Goal: Task Accomplishment & Management: Manage account settings

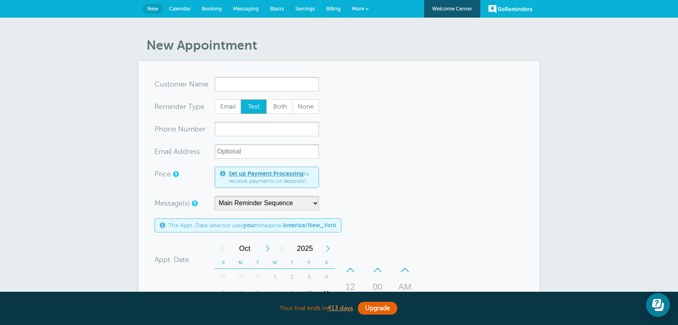
drag, startPoint x: 330, startPoint y: 7, endPoint x: 364, endPoint y: 57, distance: 60.2
click at [330, 7] on span "Billing" at bounding box center [333, 9] width 14 height 6
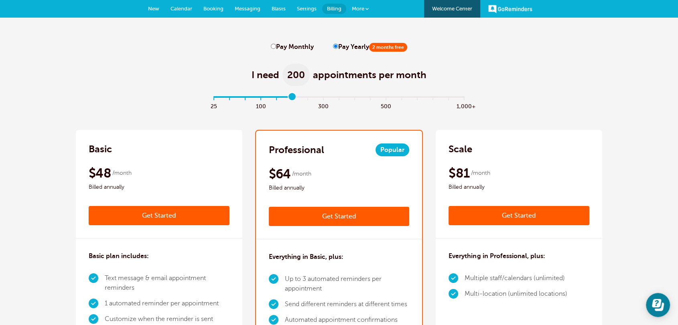
drag, startPoint x: 219, startPoint y: 97, endPoint x: 285, endPoint y: 98, distance: 65.8
type input "5"
click at [285, 98] on input "range" at bounding box center [338, 99] width 259 height 2
drag, startPoint x: 574, startPoint y: 90, endPoint x: 625, endPoint y: 6, distance: 98.0
click at [576, 88] on div "I need 200 appointments per month" at bounding box center [339, 70] width 526 height 39
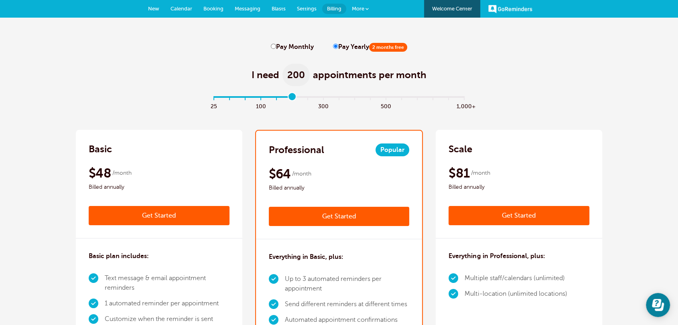
click at [150, 10] on span "New" at bounding box center [153, 9] width 11 height 6
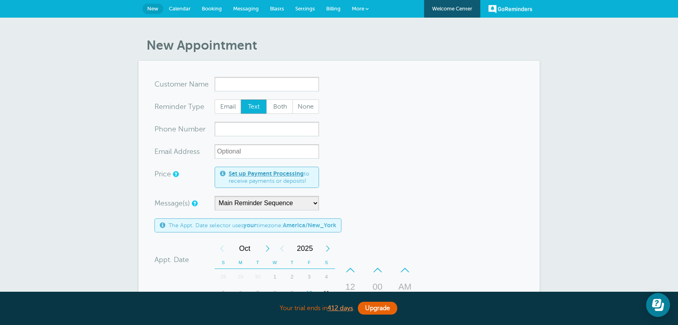
click at [334, 12] on link "Billing" at bounding box center [333, 9] width 26 height 18
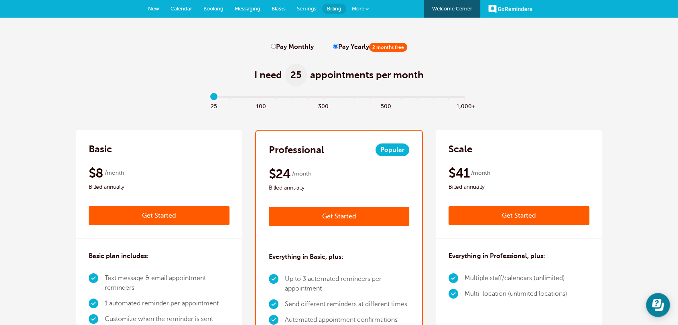
click at [291, 50] on label "Pay Monthly" at bounding box center [292, 47] width 43 height 8
click at [276, 49] on input "Pay Monthly" at bounding box center [273, 46] width 5 height 5
radio input "true"
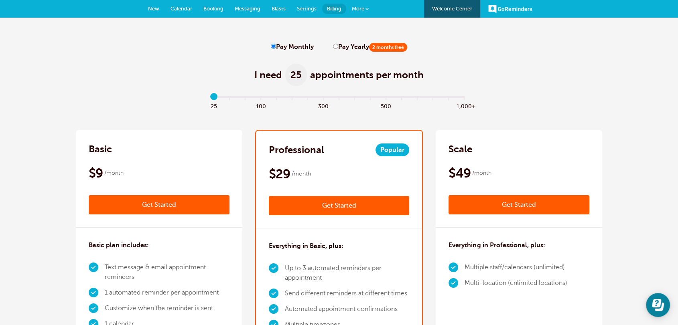
click at [336, 46] on label "Pay Yearly 2 months free" at bounding box center [370, 47] width 74 height 8
click at [336, 46] on input "Pay Yearly 2 months free" at bounding box center [335, 46] width 5 height 5
radio input "true"
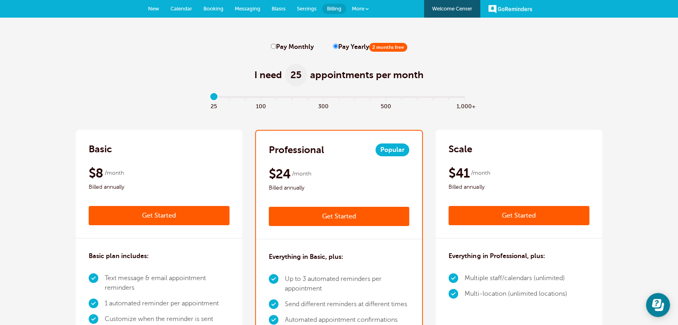
click at [289, 45] on label "Pay Monthly" at bounding box center [292, 47] width 43 height 8
click at [276, 45] on input "Pay Monthly" at bounding box center [273, 46] width 5 height 5
radio input "true"
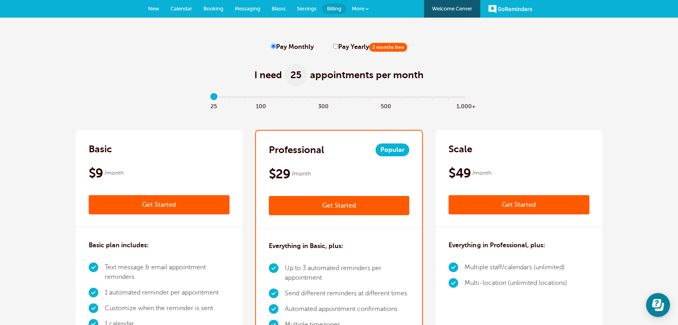
click at [299, 10] on span "Settings" at bounding box center [307, 9] width 20 height 6
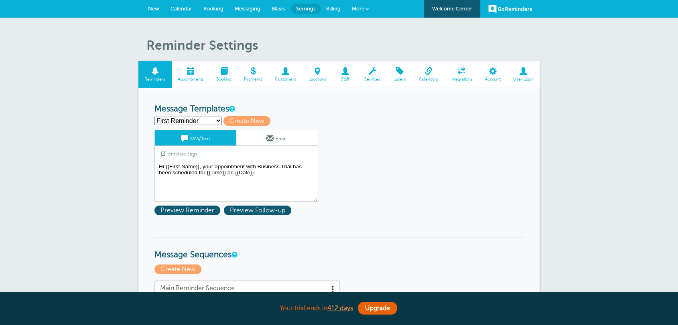
click at [225, 75] on span at bounding box center [224, 71] width 28 height 8
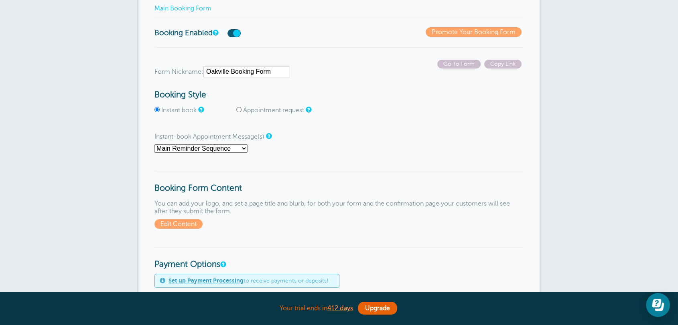
scroll to position [104, 0]
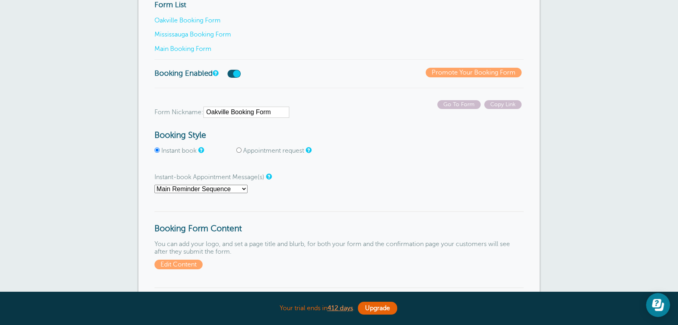
click at [185, 44] on div "Form List Oakville Booking Form Mississauga Booking Form Main Booking Form" at bounding box center [338, 29] width 369 height 59
click at [184, 46] on link "Main Booking Form" at bounding box center [182, 48] width 57 height 7
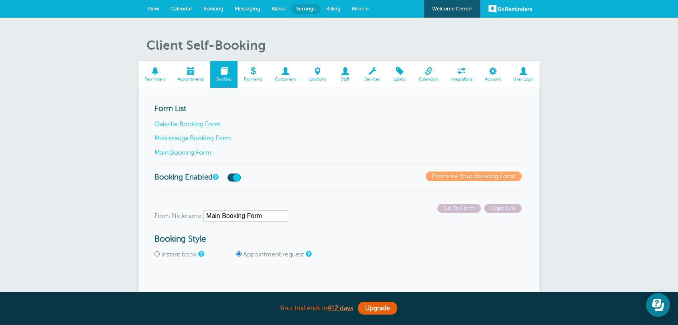
click at [311, 10] on span "Settings" at bounding box center [306, 9] width 20 height 6
click at [182, 152] on link "Main Booking Form" at bounding box center [182, 152] width 57 height 7
click at [160, 5] on link "New" at bounding box center [153, 9] width 22 height 18
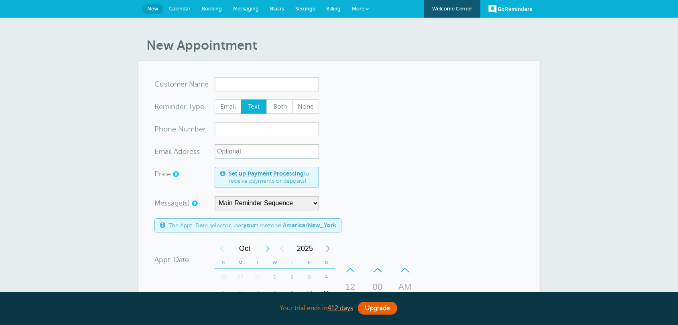
click at [227, 79] on input "x-no-autofill" at bounding box center [266, 84] width 104 height 14
click at [313, 111] on span "None" at bounding box center [306, 107] width 26 height 14
click at [292, 99] on input "None" at bounding box center [292, 99] width 0 height 0
radio input "true"
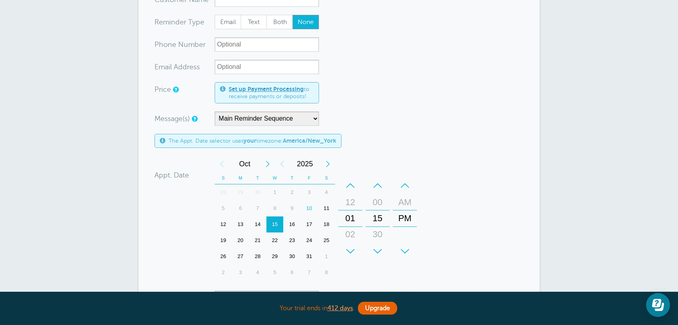
scroll to position [104, 0]
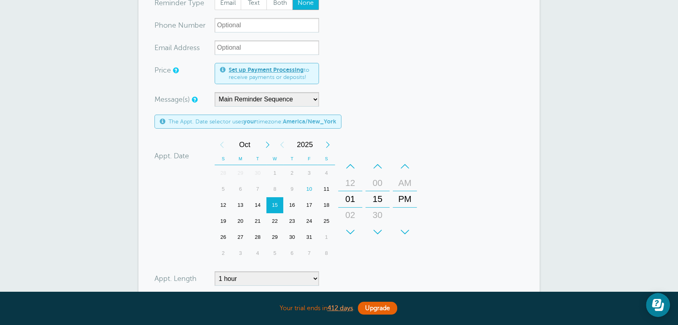
click at [225, 209] on div "12" at bounding box center [222, 205] width 17 height 16
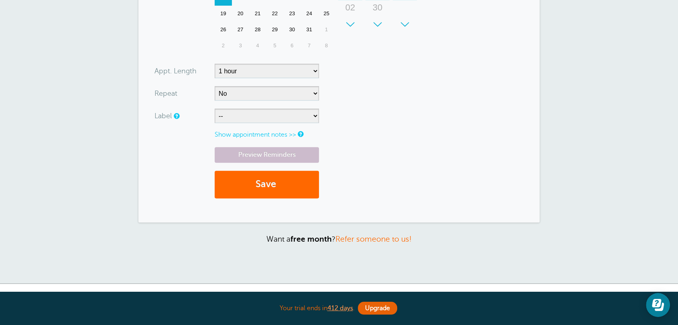
scroll to position [208, 0]
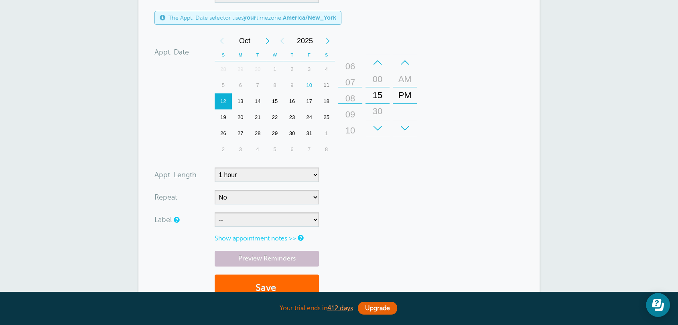
drag, startPoint x: 350, startPoint y: 101, endPoint x: 358, endPoint y: -8, distance: 109.3
click at [358, 0] on html "Your trial ends in 412 days . Upgrade Your trial ends in 412 days . Upgrade GoR…" at bounding box center [339, 134] width 678 height 685
drag, startPoint x: 411, startPoint y: 91, endPoint x: 318, endPoint y: 164, distance: 118.2
click at [410, 103] on div "PM" at bounding box center [404, 107] width 19 height 16
click at [249, 175] on select "5 minutes 10 minutes 15 minutes 20 minutes 25 minutes 30 minutes 35 minutes 40 …" at bounding box center [266, 175] width 104 height 14
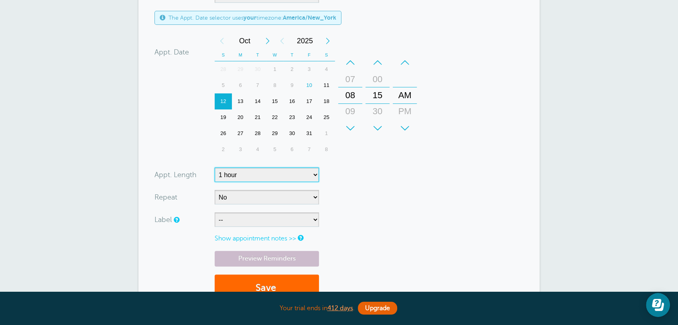
select select "120"
click at [214, 168] on select "5 minutes 10 minutes 15 minutes 20 minutes 25 minutes 30 minutes 35 minutes 40 …" at bounding box center [266, 175] width 104 height 14
click at [401, 202] on form "You are creating a new customer. To use an existing customer select one from th…" at bounding box center [338, 89] width 369 height 441
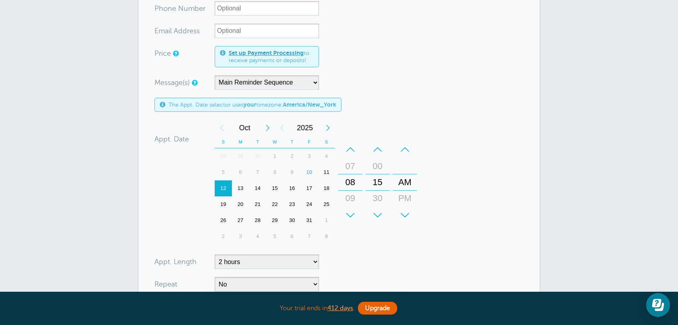
scroll to position [0, 0]
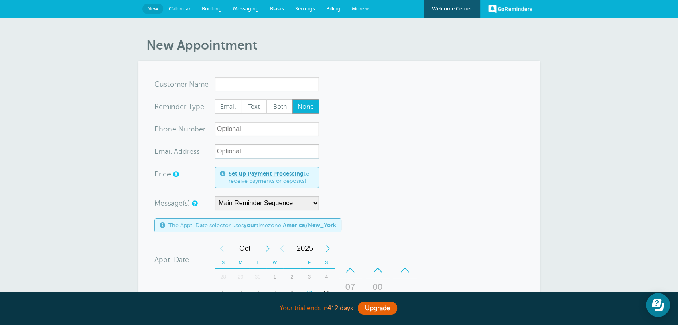
click at [416, 160] on form "You are creating a new customer. To use an existing customer select one from th…" at bounding box center [338, 297] width 369 height 441
click at [422, 181] on form "You are creating a new customer. To use an existing customer select one from th…" at bounding box center [338, 297] width 369 height 441
click at [468, 179] on form "You are creating a new customer. To use an existing customer select one from th…" at bounding box center [338, 297] width 369 height 441
click at [411, 191] on form "You are creating a new customer. To use an existing customer select one from th…" at bounding box center [338, 297] width 369 height 441
click at [218, 81] on input "x-no-autofill" at bounding box center [266, 84] width 104 height 14
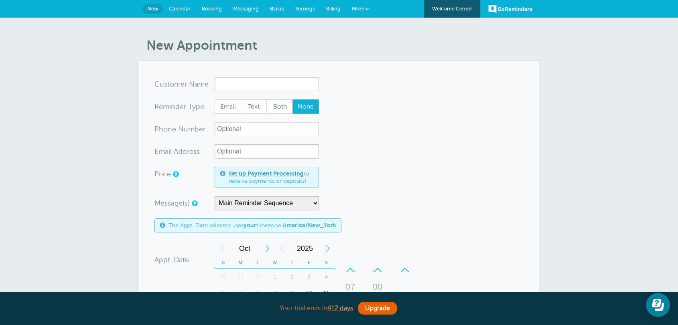
click at [292, 9] on link "Settings" at bounding box center [304, 9] width 31 height 18
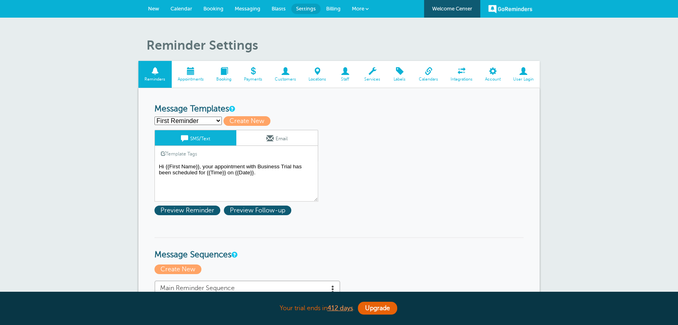
click at [229, 81] on span "Booking" at bounding box center [224, 79] width 20 height 5
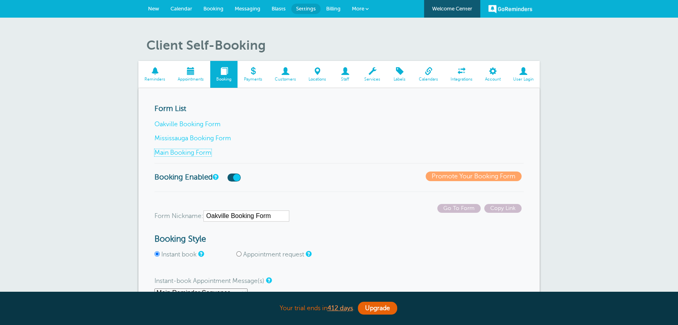
click at [196, 155] on link "Main Booking Form" at bounding box center [182, 152] width 57 height 7
click at [152, 9] on span "New" at bounding box center [153, 9] width 11 height 6
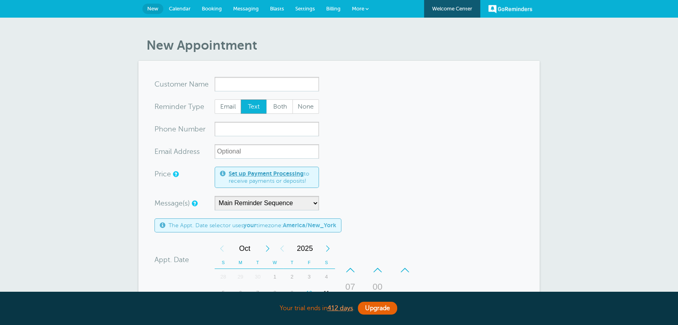
click at [223, 86] on input "x-no-autofill" at bounding box center [266, 84] width 104 height 14
click at [375, 122] on form "You are creating a new customer. To use an existing customer select one from th…" at bounding box center [338, 297] width 369 height 441
click at [503, 135] on form "You are creating a new customer. To use an existing customer select one from th…" at bounding box center [338, 297] width 369 height 441
click at [332, 14] on link "Billing" at bounding box center [333, 9] width 26 height 18
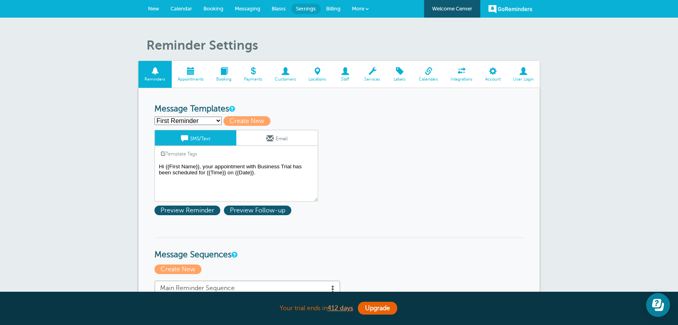
click at [234, 81] on link "Booking" at bounding box center [224, 74] width 28 height 27
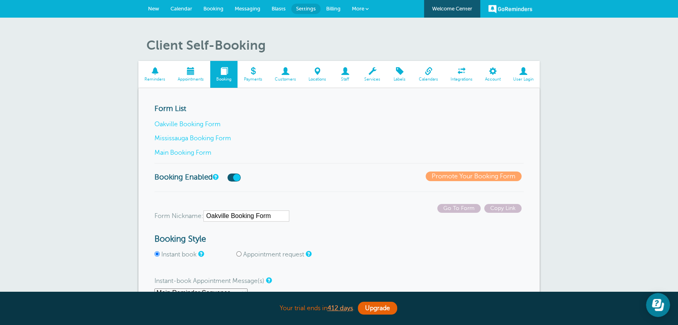
click at [191, 151] on link "Main Booking Form" at bounding box center [182, 152] width 57 height 7
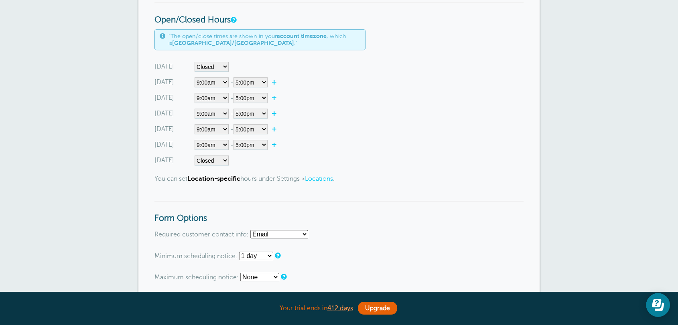
scroll to position [520, 0]
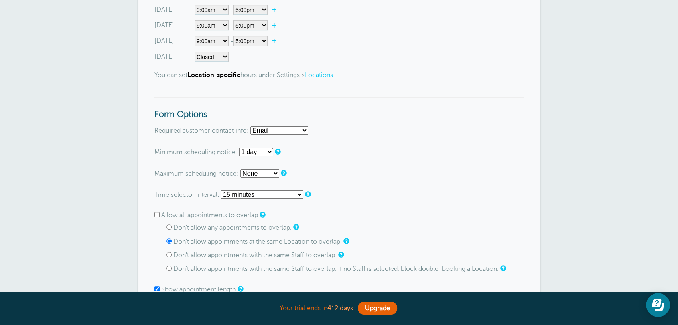
click at [407, 181] on form "Go To Form Copy Link Form Nickname: Main Booking Form Booking Style Instant boo…" at bounding box center [338, 246] width 369 height 1125
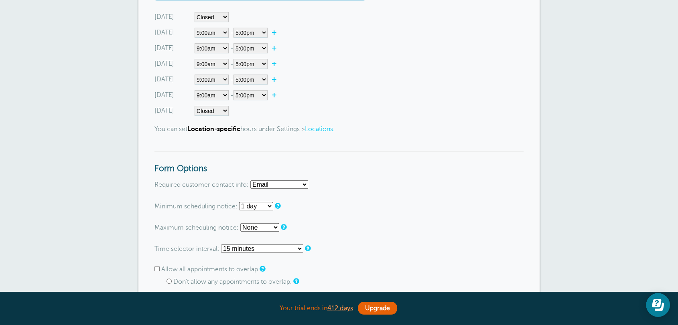
scroll to position [416, 0]
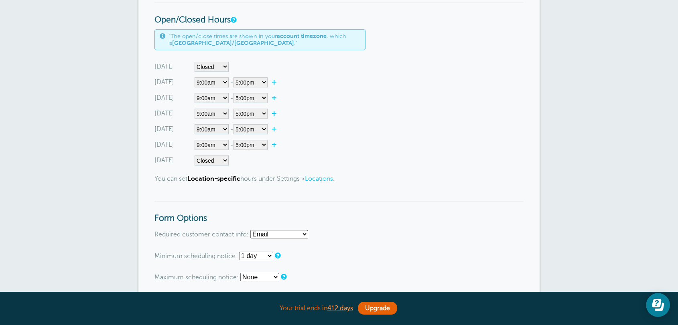
click at [439, 161] on div "Saturday Closed 12:00am 12:15am 12:30am 12:45am 1:00am 1:15am 1:30am 1:45am 2:0…" at bounding box center [338, 161] width 369 height 10
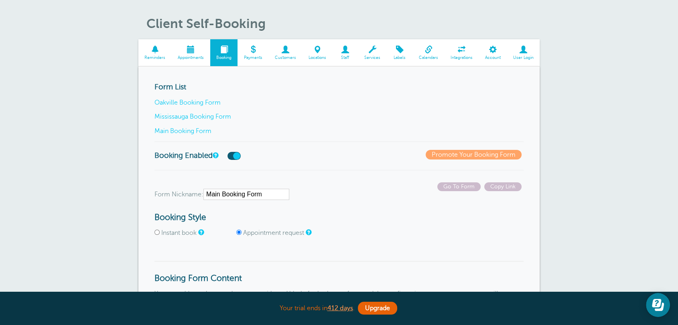
scroll to position [0, 0]
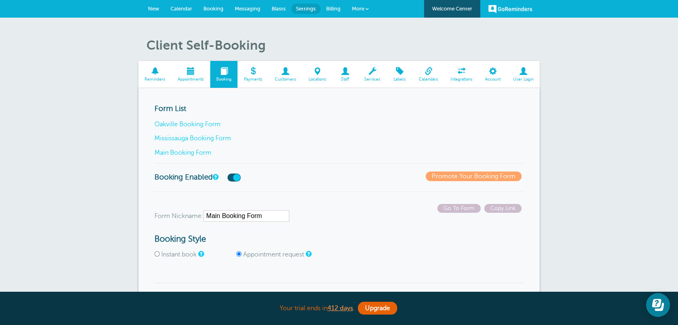
click at [151, 9] on span "New" at bounding box center [153, 9] width 11 height 6
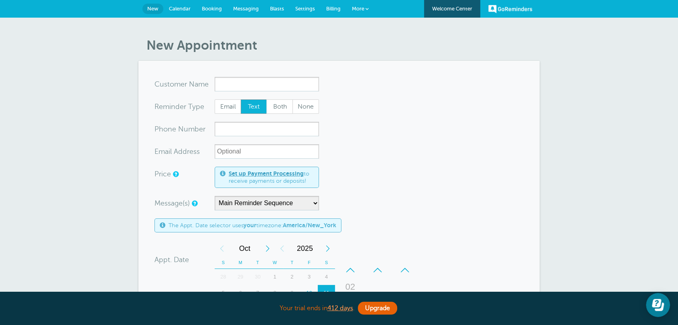
click at [334, 12] on link "Billing" at bounding box center [333, 9] width 26 height 18
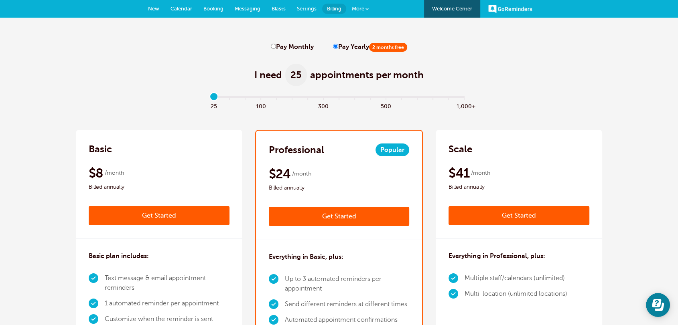
click at [303, 10] on span "Settings" at bounding box center [307, 9] width 20 height 6
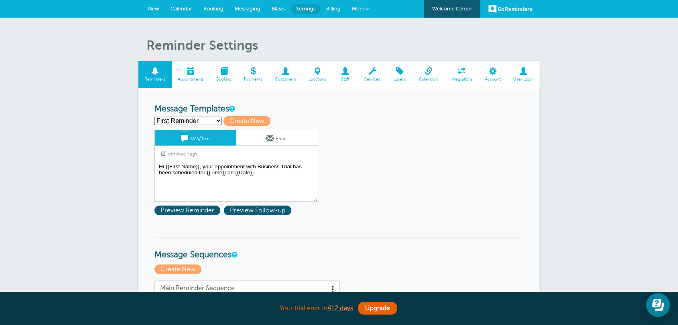
click at [182, 123] on select "First Reminder Follow Up: Ask For Review Second Reminder Third Reminder Create …" at bounding box center [187, 121] width 67 height 8
click at [154, 117] on select "First Reminder Follow Up: Ask For Review Second Reminder Third Reminder Create …" at bounding box center [187, 121] width 67 height 8
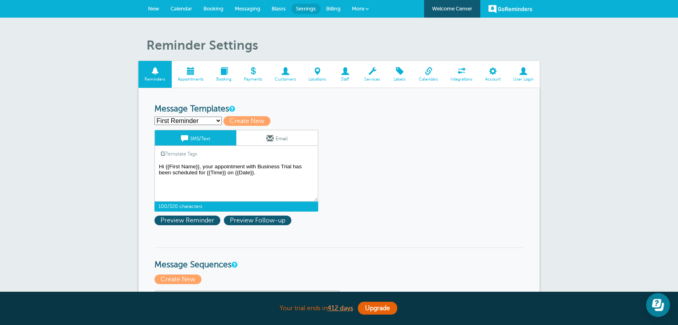
drag, startPoint x: 274, startPoint y: 179, endPoint x: 127, endPoint y: 167, distance: 146.8
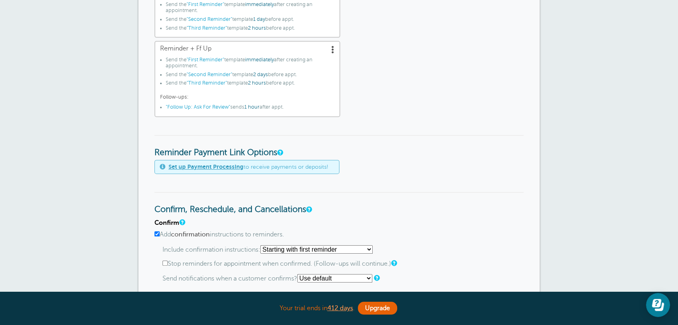
scroll to position [208, 0]
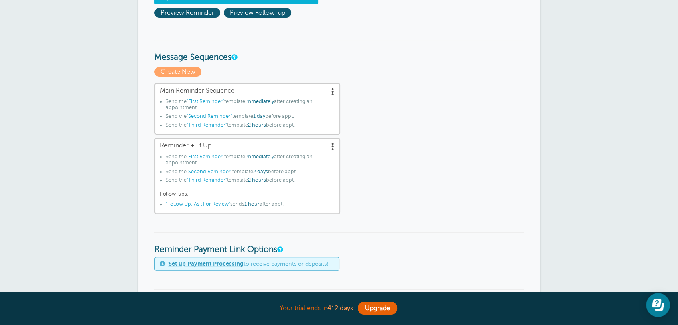
click at [330, 88] on span at bounding box center [333, 91] width 8 height 8
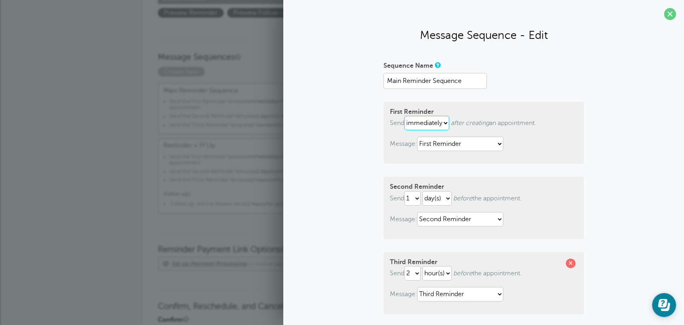
click at [437, 123] on select "immediately 1 2 3 4 5 6 7 8 9 10 11 12 13 14 15 16 17 18 19 20 21 22 23 24 25 2…" at bounding box center [427, 123] width 45 height 14
select select "2"
click at [405, 116] on select "immediately 1 2 3 4 5 6 7 8 9 10 11 12 13 14 15 16 17 18 19 20 21 22 23 24 25 2…" at bounding box center [427, 123] width 45 height 14
click at [447, 124] on select "hour(s) day(s)" at bounding box center [438, 123] width 29 height 14
click at [424, 116] on select "hour(s) day(s)" at bounding box center [438, 123] width 29 height 14
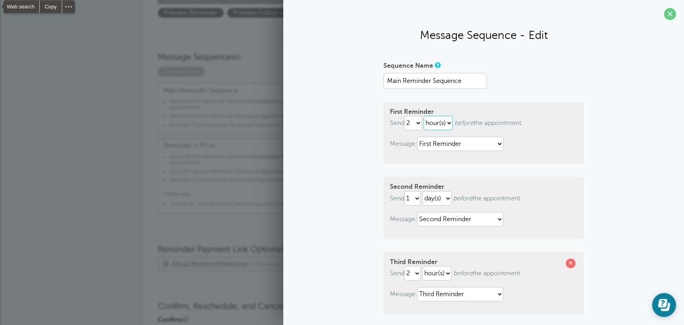
select select "DAY"
click at [664, 12] on span at bounding box center [670, 14] width 12 height 12
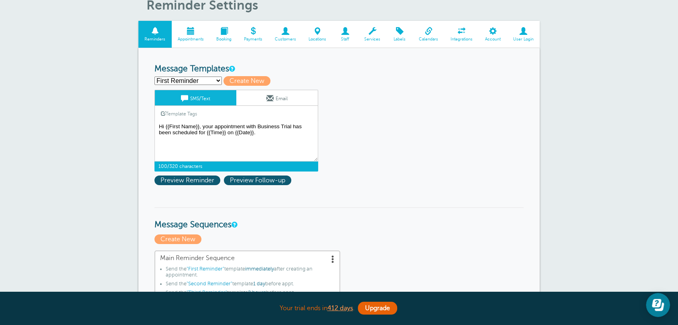
scroll to position [0, 0]
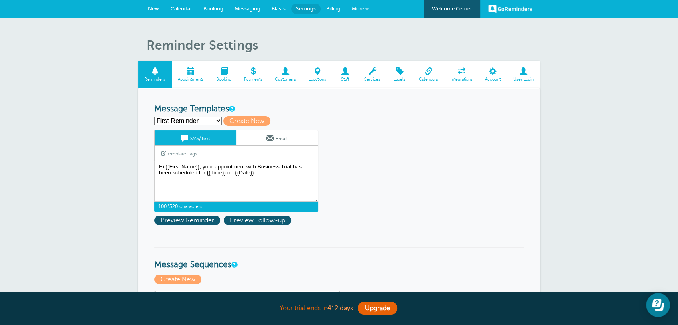
click at [205, 124] on select "First Reminder Follow Up: Ask For Review Second Reminder Third Reminder Create …" at bounding box center [187, 121] width 67 height 8
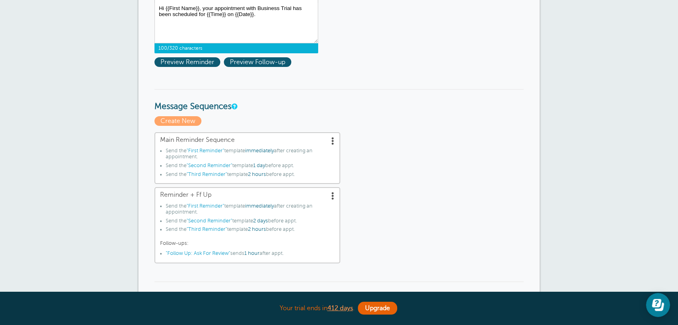
scroll to position [208, 0]
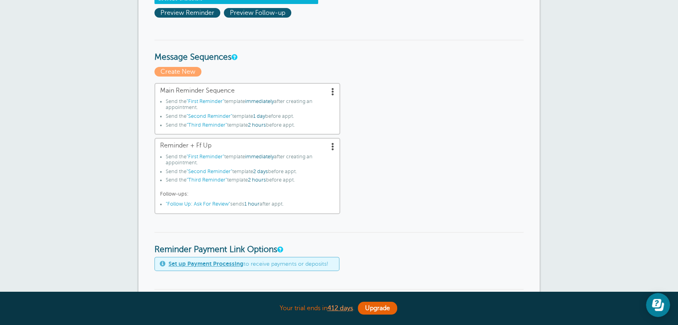
click at [400, 153] on div "Main Reminder Sequence Send the "First Reminder" template immediately after cre…" at bounding box center [338, 148] width 369 height 131
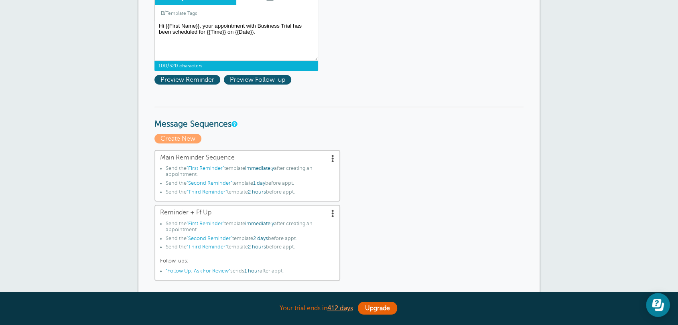
scroll to position [0, 0]
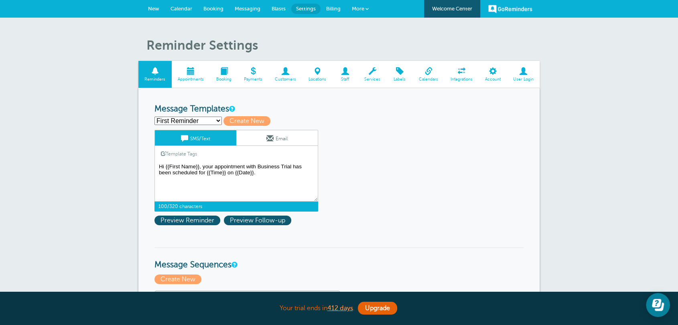
click at [281, 181] on textarea "Hi {{First Name}}, your appointment with Business Trial has been scheduled for …" at bounding box center [236, 182] width 164 height 40
click at [265, 172] on textarea "Hi {{First Name}}, your appointment with Business Trial has been scheduled for …" at bounding box center [236, 182] width 164 height 40
drag, startPoint x: 273, startPoint y: 176, endPoint x: 151, endPoint y: 168, distance: 122.5
click at [269, 182] on textarea "Hi {{First Name}}, your appointment with Business Trial has been scheduled for …" at bounding box center [236, 182] width 164 height 40
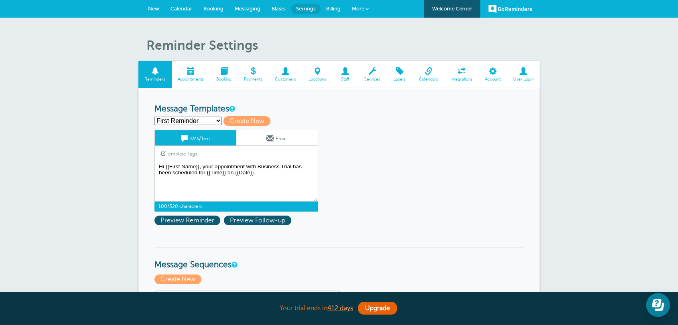
drag, startPoint x: 279, startPoint y: 178, endPoint x: 135, endPoint y: 151, distance: 146.1
click at [247, 15] on link "Messaging" at bounding box center [247, 9] width 37 height 18
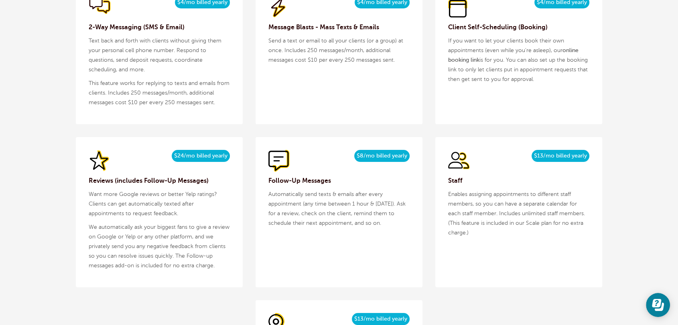
scroll to position [831, 0]
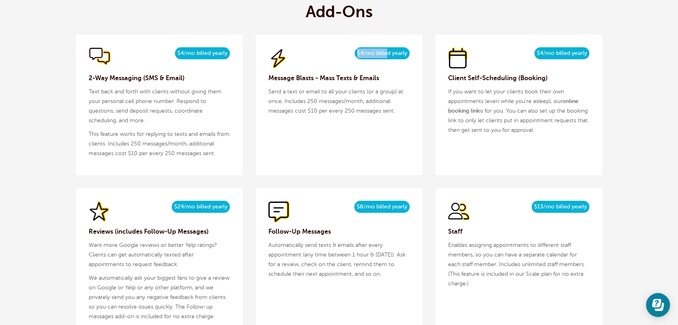
drag, startPoint x: 362, startPoint y: 54, endPoint x: 386, endPoint y: 54, distance: 23.3
click at [386, 54] on div "$5/month $4/mo billed yearly" at bounding box center [338, 58] width 141 height 22
drag, startPoint x: 319, startPoint y: 103, endPoint x: 290, endPoint y: 105, distance: 28.9
click at [290, 105] on p "Send a text or email to all your clients (or a group) at once. Includes 250 mes…" at bounding box center [338, 101] width 141 height 29
click at [283, 122] on div "$5/month $4/mo billed yearly Message Blasts - Mass Texts & Emails Send a text o…" at bounding box center [338, 104] width 167 height 141
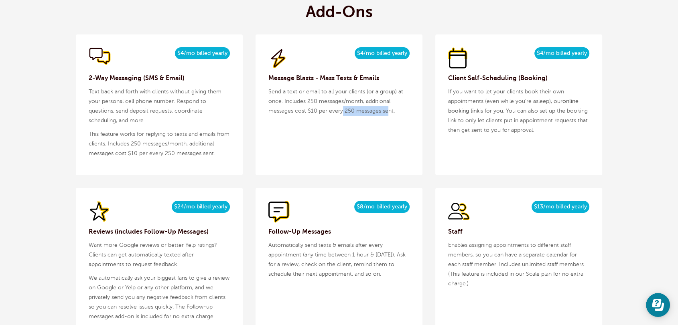
drag, startPoint x: 342, startPoint y: 110, endPoint x: 370, endPoint y: 125, distance: 32.3
click at [384, 120] on div "$5/month $4/mo billed yearly Message Blasts - Mass Texts & Emails Send a text o…" at bounding box center [338, 104] width 167 height 141
drag, startPoint x: 309, startPoint y: 111, endPoint x: 324, endPoint y: 112, distance: 15.3
click at [308, 110] on p "Send a text or email to all your clients (or a group) at once. Includes 250 mes…" at bounding box center [338, 101] width 141 height 29
drag, startPoint x: 327, startPoint y: 113, endPoint x: 323, endPoint y: 113, distance: 4.1
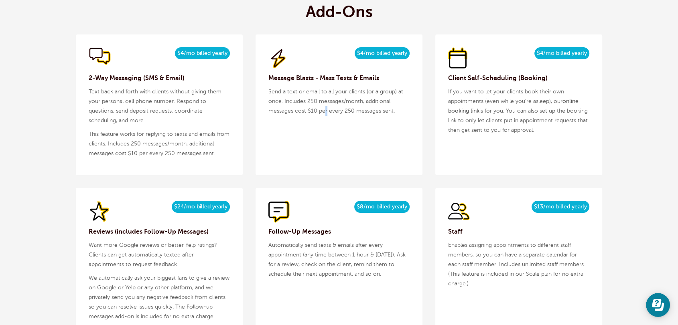
click at [324, 113] on p "Send a text or email to all your clients (or a group) at once. Includes 250 mes…" at bounding box center [338, 101] width 141 height 29
drag, startPoint x: 320, startPoint y: 113, endPoint x: 316, endPoint y: 113, distance: 4.0
click at [316, 113] on p "Send a text or email to all your clients (or a group) at once. Includes 250 mes…" at bounding box center [338, 101] width 141 height 29
drag, startPoint x: 348, startPoint y: 99, endPoint x: 308, endPoint y: 98, distance: 40.1
click at [308, 98] on p "Send a text or email to all your clients (or a group) at once. Includes 250 mes…" at bounding box center [338, 101] width 141 height 29
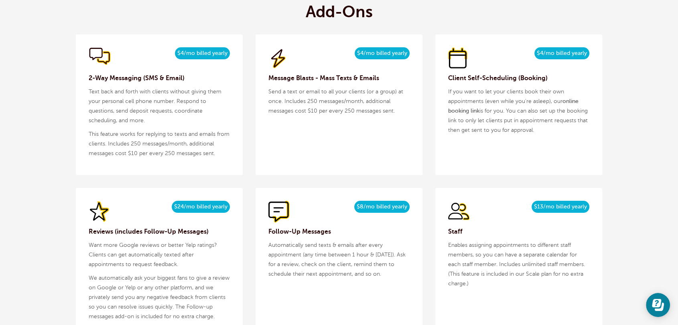
click at [338, 151] on div "$5/month $4/mo billed yearly Message Blasts - Mass Texts & Emails Send a text o…" at bounding box center [338, 104] width 167 height 141
drag, startPoint x: 392, startPoint y: 111, endPoint x: 297, endPoint y: 113, distance: 95.8
click at [297, 113] on p "Send a text or email to all your clients (or a group) at once. Includes 250 mes…" at bounding box center [338, 101] width 141 height 29
click at [295, 126] on div "$5/month $4/mo billed yearly Message Blasts - Mass Texts & Emails Send a text o…" at bounding box center [338, 104] width 167 height 141
click at [351, 162] on div "$5/month $4/mo billed yearly Message Blasts - Mass Texts & Emails Send a text o…" at bounding box center [338, 104] width 167 height 141
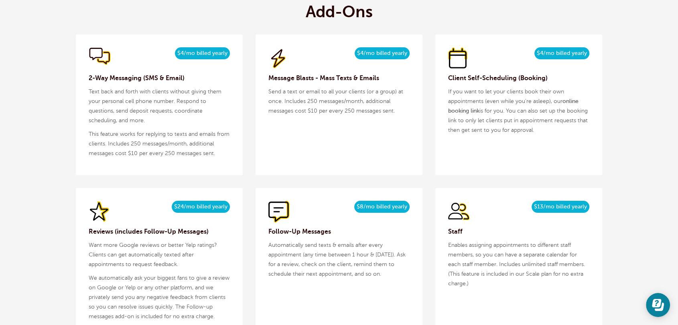
scroll to position [728, 0]
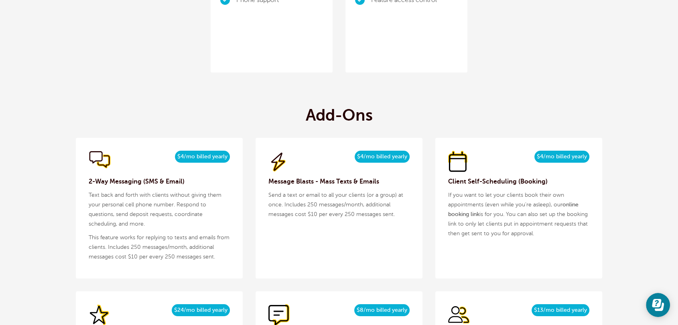
click at [484, 183] on h3 "Client Self-Scheduling (Booking)" at bounding box center [518, 182] width 141 height 10
click at [521, 199] on p "If you want to let your clients book their own appointments (even while you're …" at bounding box center [518, 214] width 141 height 48
drag, startPoint x: 536, startPoint y: 161, endPoint x: 599, endPoint y: 160, distance: 62.6
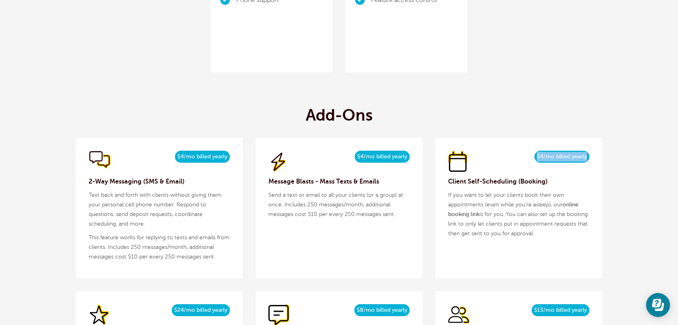
click at [599, 160] on div "$5/month $4/mo billed yearly Client Self-Scheduling (Booking) If you want to le…" at bounding box center [518, 208] width 167 height 141
click at [517, 202] on p "If you want to let your clients book their own appointments (even while you're …" at bounding box center [518, 214] width 141 height 48
drag, startPoint x: 544, startPoint y: 158, endPoint x: 396, endPoint y: 42, distance: 187.7
click at [540, 156] on span "$4/mo billed yearly" at bounding box center [561, 157] width 55 height 12
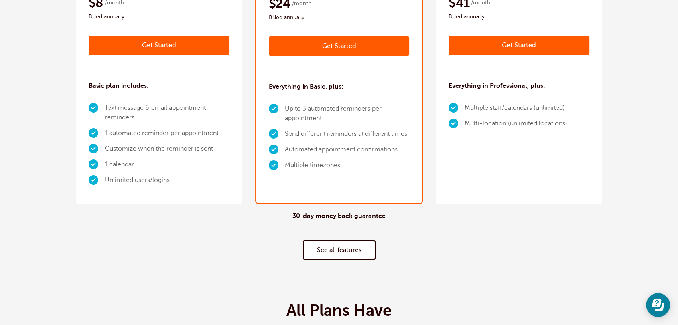
scroll to position [0, 0]
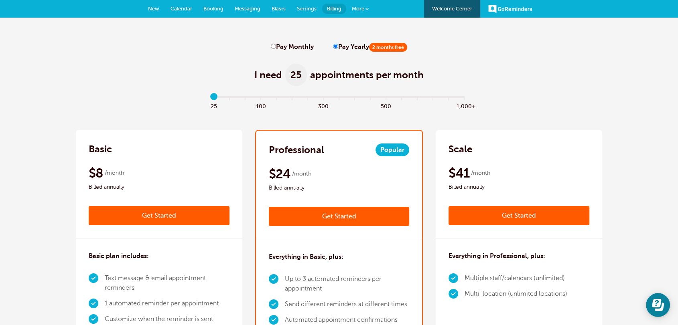
click at [149, 6] on span "New" at bounding box center [153, 9] width 11 height 6
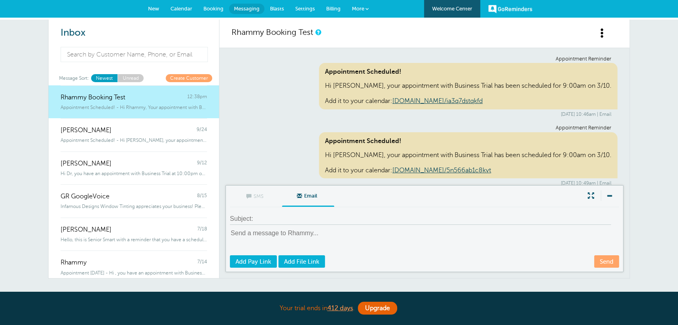
scroll to position [6038, 0]
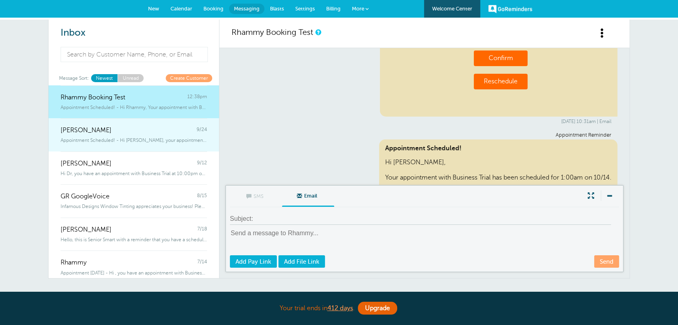
click at [102, 142] on span "Appointment Scheduled! - Hi [PERSON_NAME], your appointment with Business Trial…" at bounding box center [134, 141] width 146 height 6
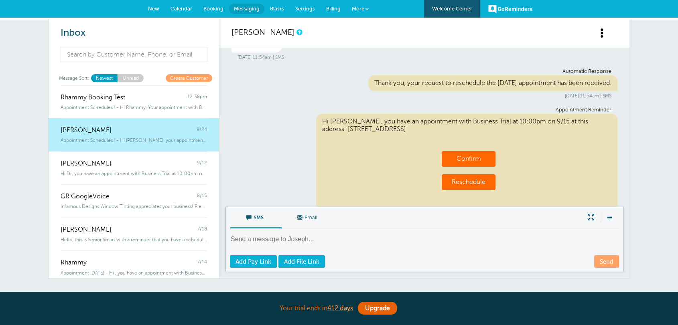
scroll to position [208, 0]
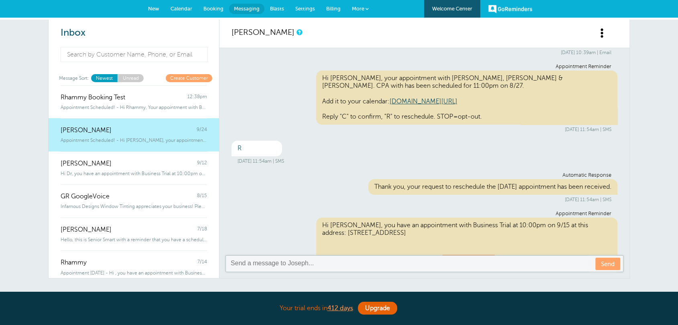
drag, startPoint x: 318, startPoint y: 156, endPoint x: 238, endPoint y: 128, distance: 84.4
click at [237, 129] on div "Appointment Reminder Appointment Scheduled! Hi [PERSON_NAME], your appointment …" at bounding box center [424, 151] width 410 height 207
click at [240, 107] on div "Appointment Reminder Hi [PERSON_NAME], your appointment with [PERSON_NAME], [PE…" at bounding box center [424, 98] width 386 height 69
click at [300, 158] on div "[DATE] 11:54am | SMS" at bounding box center [424, 161] width 374 height 6
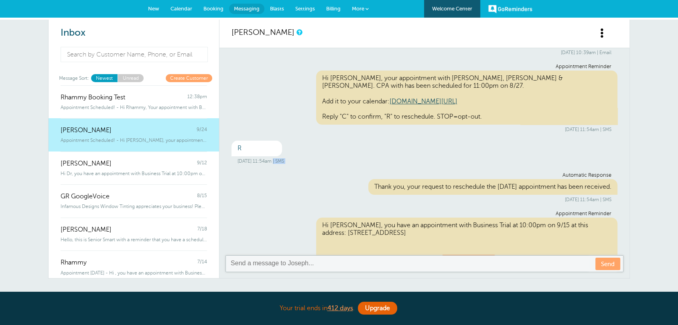
click at [300, 158] on div "[DATE] 11:54am | SMS" at bounding box center [424, 161] width 374 height 6
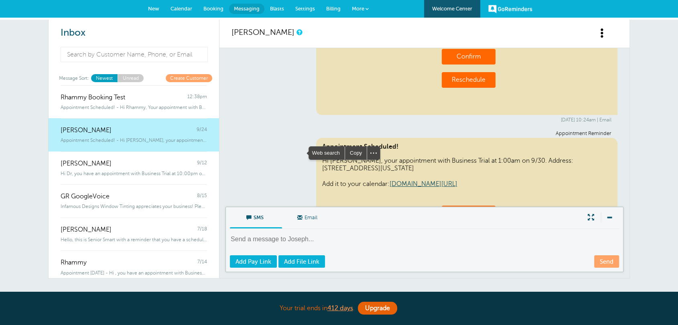
scroll to position [416, 0]
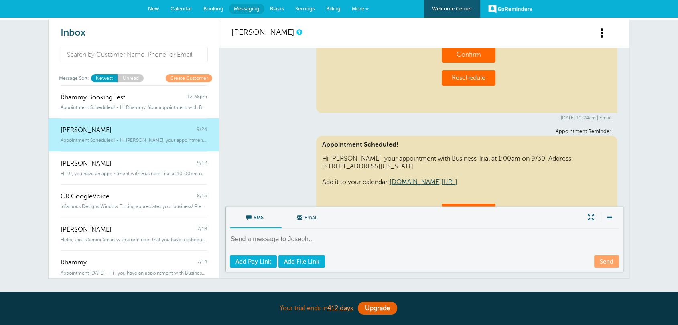
click at [276, 236] on textarea at bounding box center [425, 245] width 390 height 20
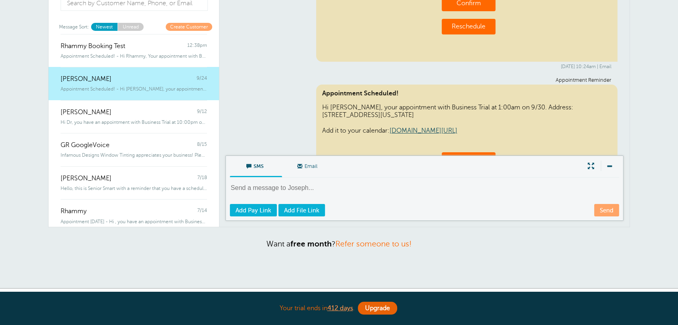
scroll to position [0, 0]
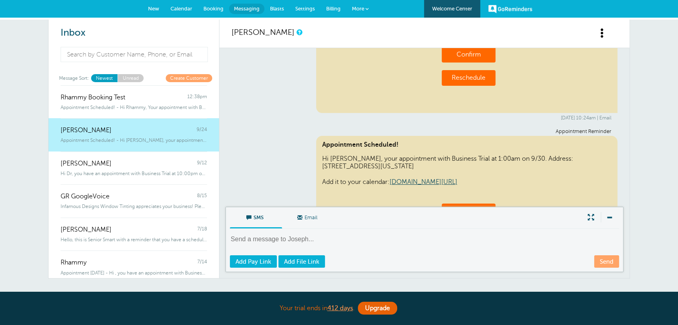
click at [275, 9] on span "Blasts" at bounding box center [277, 9] width 14 height 6
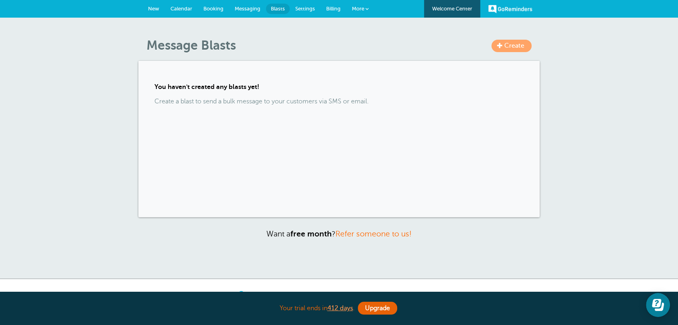
click at [307, 44] on h1 "Message Blasts" at bounding box center [342, 45] width 393 height 15
click at [359, 8] on span "More" at bounding box center [358, 9] width 12 height 6
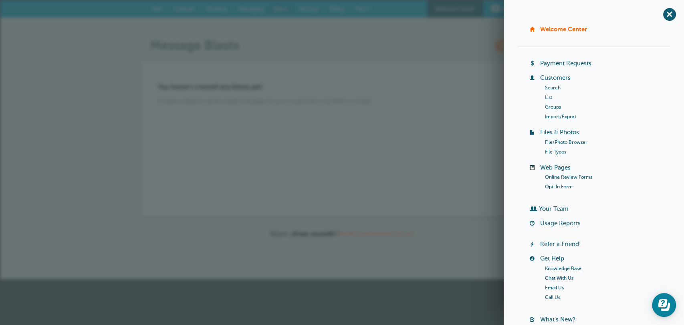
click at [560, 115] on link "Import/Export" at bounding box center [560, 117] width 31 height 6
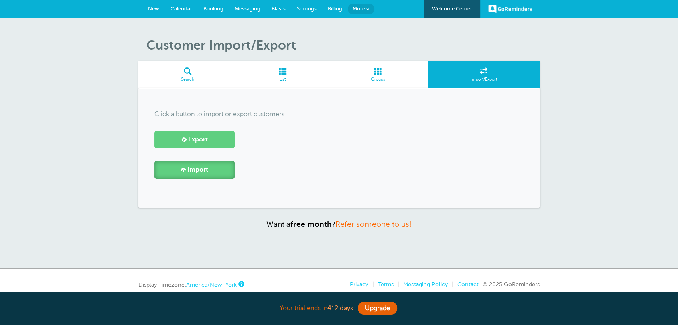
click at [228, 174] on link "Import" at bounding box center [194, 169] width 80 height 17
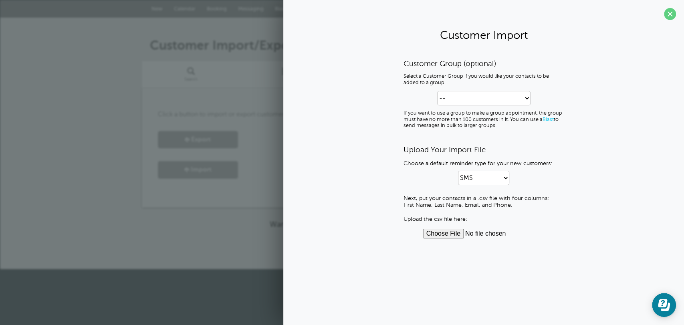
click at [80, 91] on div "Customer Import/Export Search List Groups Import/Export Click a button to impor…" at bounding box center [342, 143] width 684 height 251
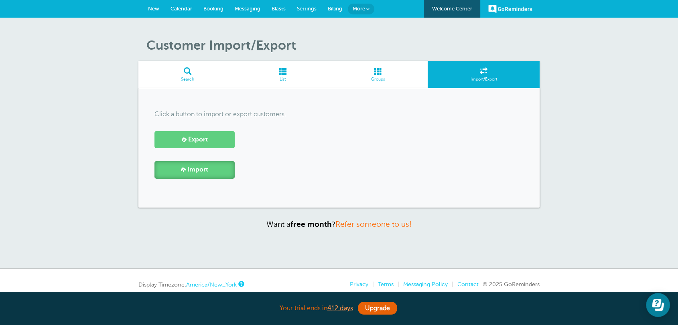
click at [201, 172] on span "Import" at bounding box center [197, 170] width 21 height 8
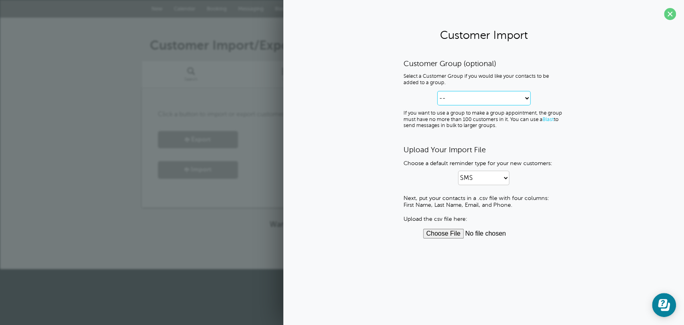
click at [467, 98] on select "-- Create new Customer Group Group 1 Group 2" at bounding box center [483, 98] width 93 height 14
select select "--create-new-group--"
click at [437, 91] on select "-- Create new Customer Group Group 1 Group 2" at bounding box center [483, 98] width 93 height 14
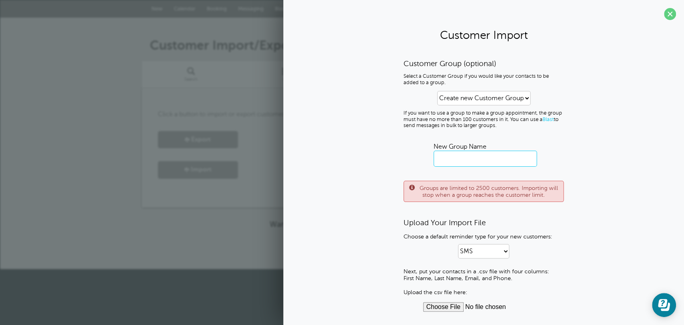
click at [468, 158] on input "text" at bounding box center [485, 159] width 103 height 16
type input "10/09 Leads"
click at [487, 249] on select "SMS Email SMS and Email" at bounding box center [483, 251] width 51 height 14
select select "3"
click at [458, 244] on select "SMS Email SMS and Email" at bounding box center [483, 251] width 51 height 14
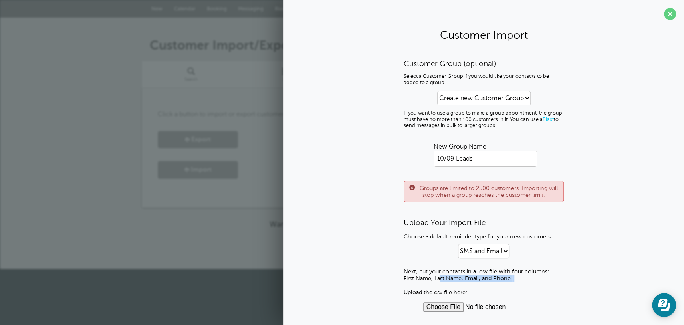
drag, startPoint x: 401, startPoint y: 277, endPoint x: 514, endPoint y: 284, distance: 113.3
click at [514, 284] on div "Customer Group (optional) Select a Customer Group if you would like your contac…" at bounding box center [483, 185] width 385 height 253
click at [539, 304] on input "file" at bounding box center [483, 307] width 121 height 10
drag, startPoint x: 221, startPoint y: 225, endPoint x: 247, endPoint y: 167, distance: 63.7
click at [220, 225] on p "Want a free month ? Refer someone to us!" at bounding box center [342, 224] width 401 height 9
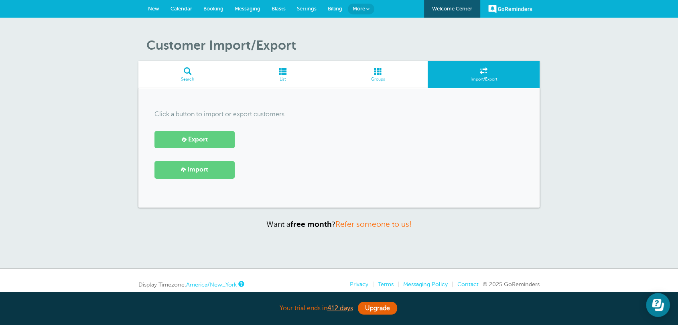
click at [364, 10] on span "More" at bounding box center [358, 9] width 12 height 6
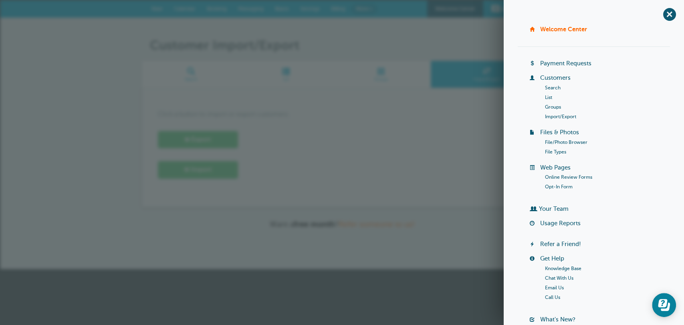
drag, startPoint x: 490, startPoint y: 71, endPoint x: 472, endPoint y: 79, distance: 19.8
click at [490, 71] on span at bounding box center [487, 71] width 112 height 8
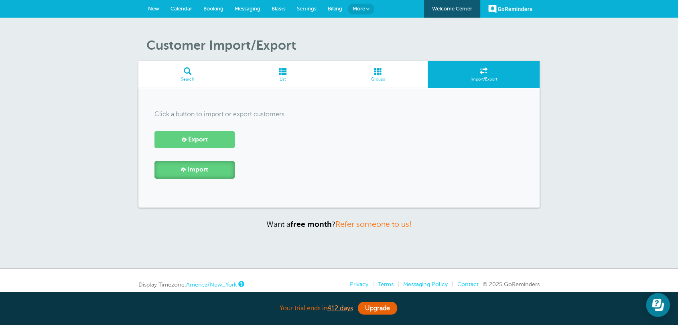
click at [211, 165] on link "Import" at bounding box center [194, 169] width 80 height 17
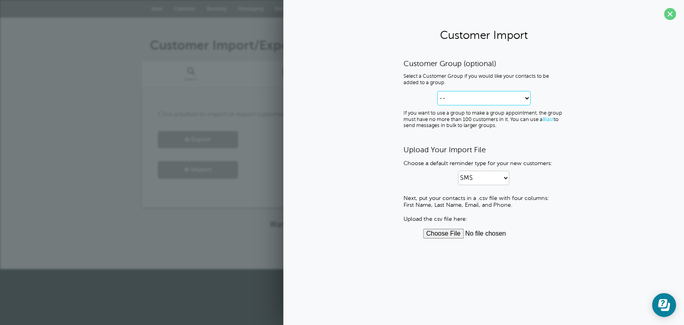
click at [459, 98] on select "-- Create new Customer Group Group 1 Group 2" at bounding box center [483, 98] width 93 height 14
click at [437, 91] on select "-- Create new Customer Group Group 1 Group 2" at bounding box center [483, 98] width 93 height 14
click at [451, 95] on select "-- Create new Customer Group Group 1 Group 2" at bounding box center [483, 98] width 93 height 14
click at [437, 91] on select "-- Create new Customer Group Group 1 Group 2" at bounding box center [483, 98] width 93 height 14
click at [453, 122] on p "If you want to use a group to make a group appointment, the group must have no …" at bounding box center [484, 119] width 160 height 18
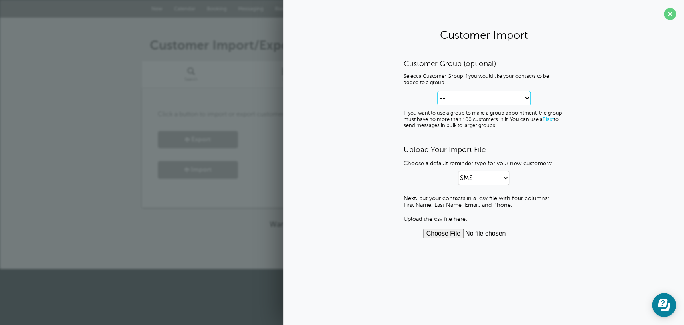
drag, startPoint x: 454, startPoint y: 99, endPoint x: 455, endPoint y: 104, distance: 5.0
click at [454, 99] on select "-- Create new Customer Group Group 1 Group 2" at bounding box center [483, 98] width 93 height 14
select select "--create-new-group--"
click at [437, 91] on select "-- Create new Customer Group Group 1 Group 2" at bounding box center [483, 98] width 93 height 14
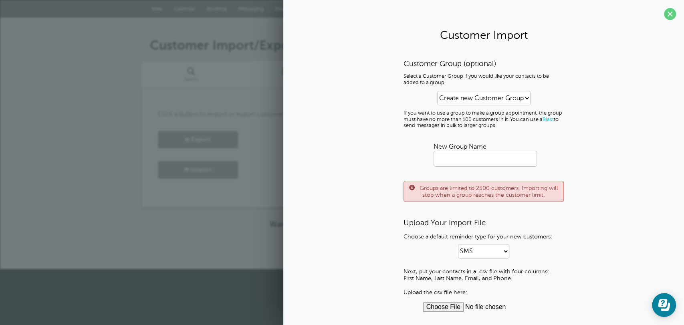
click at [363, 196] on div "Customer Group (optional) Select a Customer Group if you would like your contac…" at bounding box center [483, 185] width 385 height 253
drag, startPoint x: 407, startPoint y: 100, endPoint x: 594, endPoint y: 260, distance: 245.6
click at [594, 260] on div "Customer Group (optional) Select a Customer Group if you would like your contac…" at bounding box center [483, 185] width 385 height 253
click at [408, 239] on p "Choose a default reminder type for your new customers:" at bounding box center [484, 236] width 160 height 7
click at [431, 236] on p "Choose a default reminder type for your new customers:" at bounding box center [484, 236] width 160 height 7
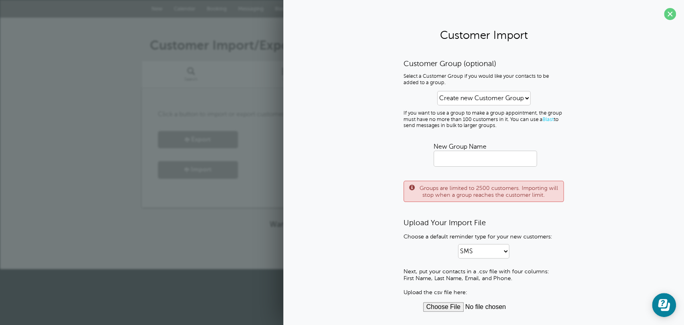
click at [432, 226] on h3 "Upload Your Import File" at bounding box center [484, 222] width 160 height 9
click at [413, 273] on p "Next, put your contacts in a .csv file with four columns: First Name, Last Name…" at bounding box center [484, 282] width 160 height 28
click at [414, 273] on p "Next, put your contacts in a .csv file with four columns: First Name, Last Name…" at bounding box center [484, 282] width 160 height 28
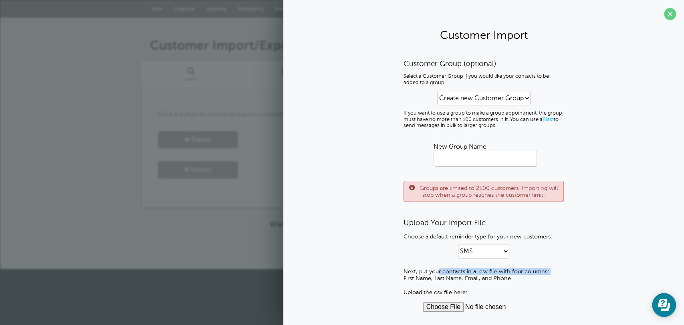
click at [414, 273] on p "Next, put your contacts in a .csv file with four columns: First Name, Last Name…" at bounding box center [484, 282] width 160 height 28
click at [423, 279] on p "Next, put your contacts in a .csv file with four columns: First Name, Last Name…" at bounding box center [484, 282] width 160 height 28
click at [376, 261] on div "Customer Group (optional) Select a Customer Group if you would like your contac…" at bounding box center [483, 185] width 385 height 253
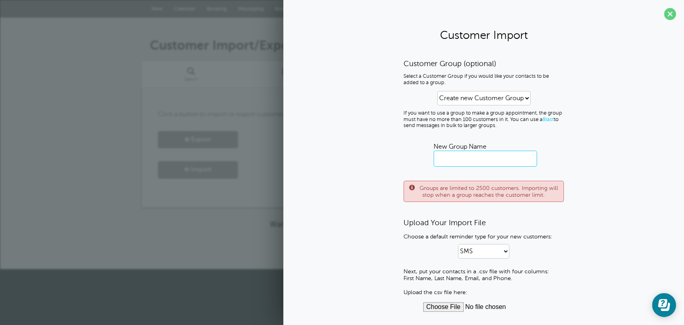
click at [471, 157] on input "text" at bounding box center [485, 159] width 103 height 16
click at [471, 157] on input "10/09 LEad" at bounding box center [485, 159] width 103 height 16
click at [454, 156] on input "10/09 Leads" at bounding box center [485, 159] width 103 height 16
type input "10/09/2025 Leads"
drag, startPoint x: 361, startPoint y: 161, endPoint x: 397, endPoint y: 221, distance: 69.6
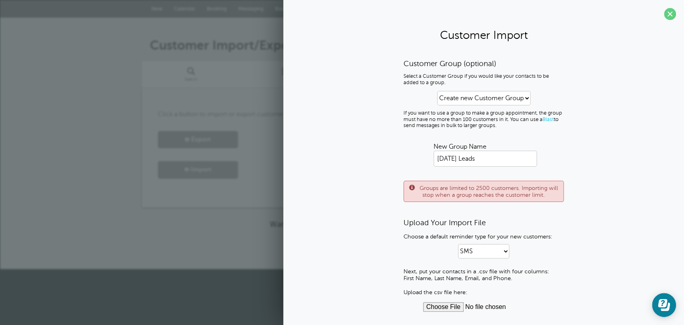
click at [362, 161] on div "Customer Group (optional) Select a Customer Group if you would like your contac…" at bounding box center [483, 185] width 385 height 253
click at [488, 248] on select "SMS Email SMS and Email" at bounding box center [483, 251] width 51 height 14
select select "3"
click at [458, 244] on select "SMS Email SMS and Email" at bounding box center [483, 251] width 51 height 14
drag, startPoint x: 396, startPoint y: 277, endPoint x: 510, endPoint y: 277, distance: 113.1
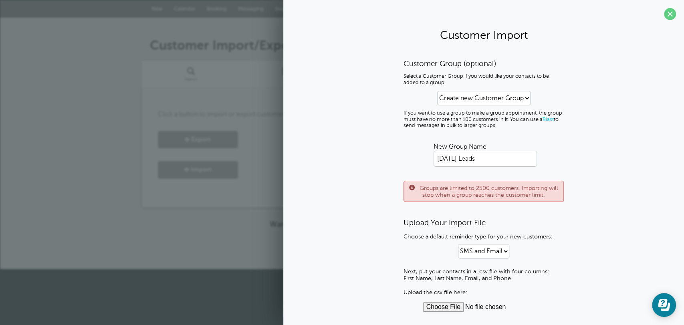
click at [515, 277] on div "Customer Group (optional) Select a Customer Group if you would like your contac…" at bounding box center [483, 185] width 385 height 253
click at [233, 248] on div "Your trial ends in 412 days . Upgrade" at bounding box center [342, 253] width 401 height 17
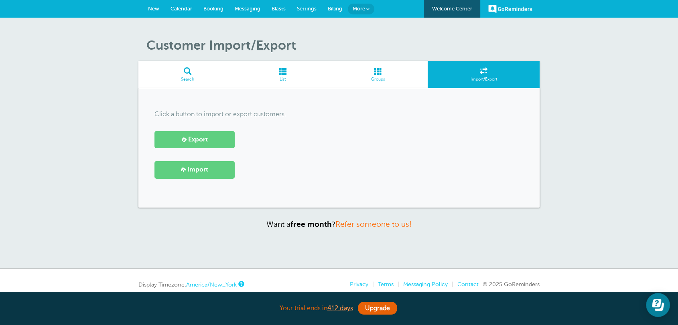
click at [378, 71] on span at bounding box center [377, 71] width 99 height 8
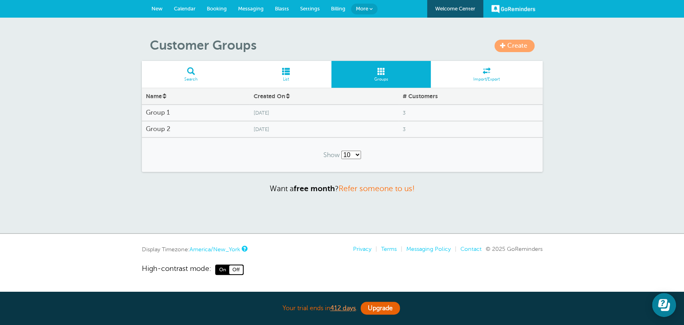
click at [276, 9] on span "Blasts" at bounding box center [282, 9] width 14 height 6
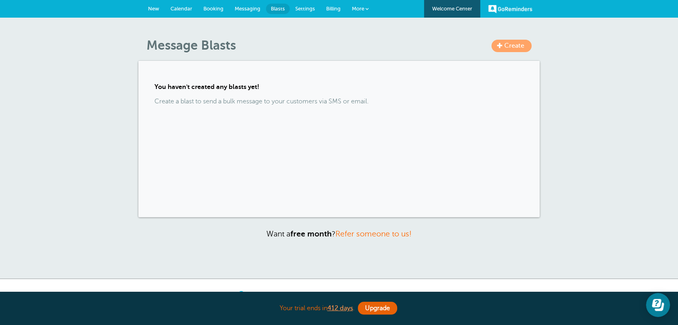
click at [233, 117] on div "You haven't created any blasts yet! Create a blast to send a bulk message to yo…" at bounding box center [338, 139] width 401 height 156
drag, startPoint x: 153, startPoint y: 111, endPoint x: 195, endPoint y: 154, distance: 59.5
click at [264, 153] on div "You haven't created any blasts yet! Create a blast to send a bulk message to yo…" at bounding box center [338, 139] width 401 height 156
click at [163, 138] on div "You haven't created any blasts yet! Create a blast to send a bulk message to yo…" at bounding box center [338, 139] width 401 height 156
drag, startPoint x: 172, startPoint y: 138, endPoint x: 189, endPoint y: 139, distance: 16.5
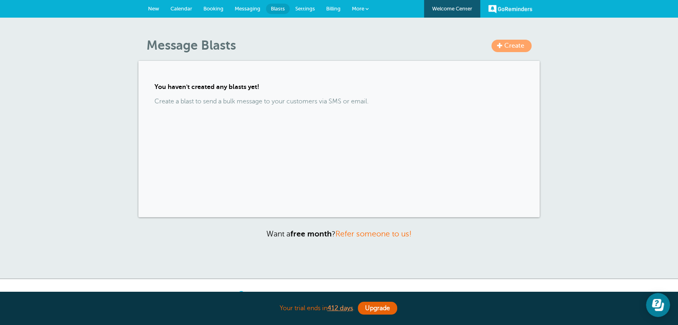
click at [174, 138] on div "You haven't created any blasts yet! Create a blast to send a bulk message to yo…" at bounding box center [338, 139] width 401 height 156
click at [189, 139] on div "You haven't created any blasts yet! Create a blast to send a bulk message to yo…" at bounding box center [338, 139] width 401 height 156
click at [247, 135] on div "You haven't created any blasts yet! Create a blast to send a bulk message to yo…" at bounding box center [338, 139] width 401 height 156
click at [174, 168] on div "You haven't created any blasts yet! Create a blast to send a bulk message to yo…" at bounding box center [338, 139] width 401 height 156
click at [335, 8] on span "Billing" at bounding box center [333, 9] width 14 height 6
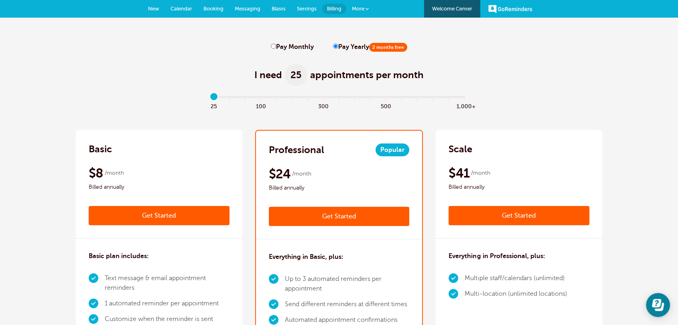
click at [247, 8] on span "Messaging" at bounding box center [248, 9] width 26 height 6
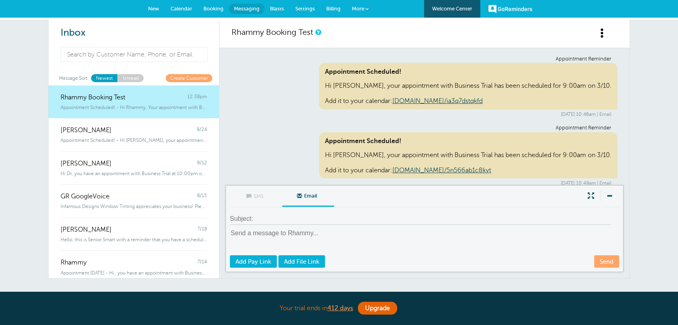
scroll to position [6038, 0]
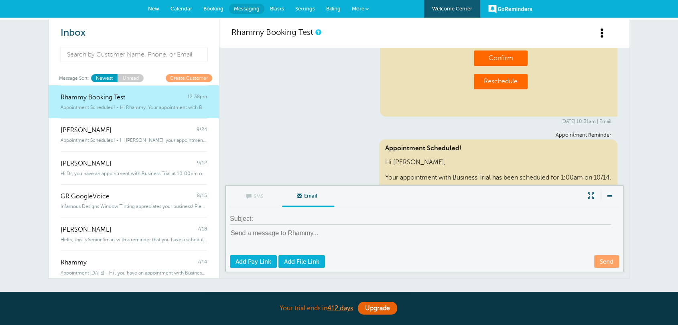
click at [276, 11] on link "Blasts" at bounding box center [276, 9] width 25 height 18
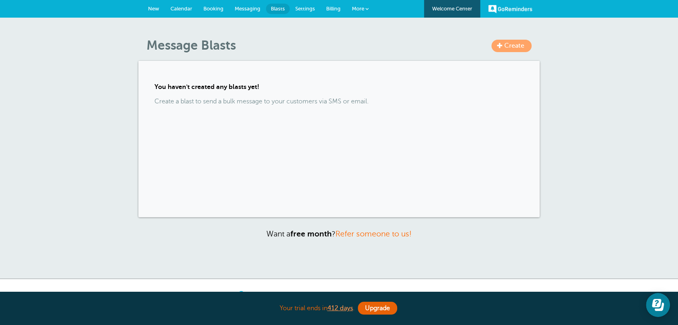
click at [365, 10] on link "More" at bounding box center [360, 9] width 28 height 18
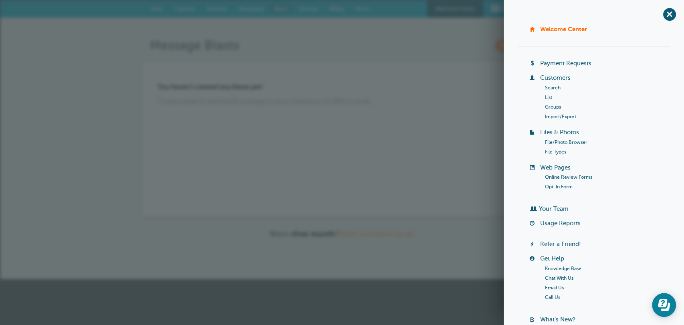
click at [551, 107] on link "Groups" at bounding box center [553, 107] width 16 height 6
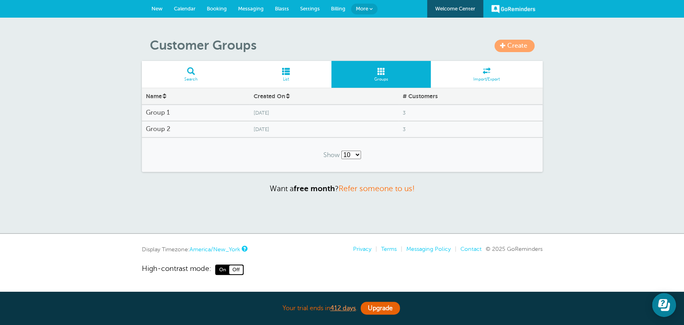
click at [506, 45] on span at bounding box center [503, 45] width 6 height 6
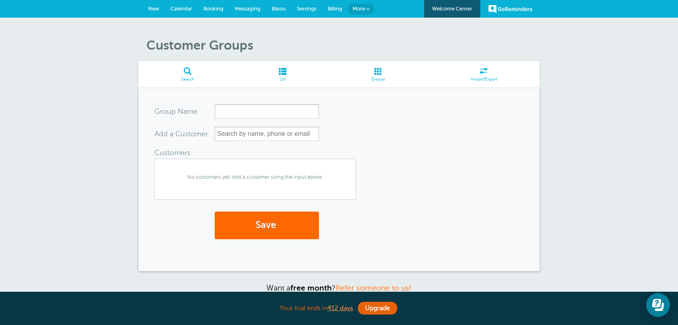
click at [481, 77] on span "Import/Export" at bounding box center [483, 79] width 104 height 5
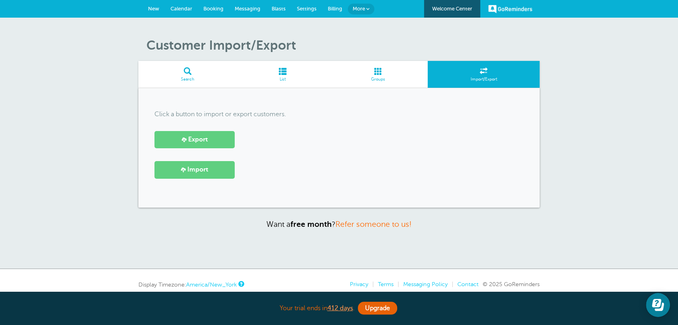
click at [316, 7] on link "Settings" at bounding box center [306, 9] width 31 height 18
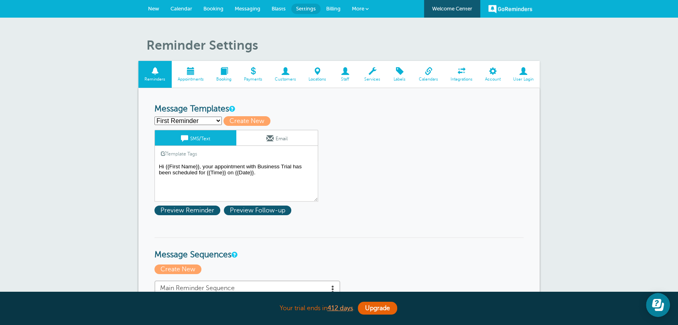
click at [233, 83] on link "Booking" at bounding box center [224, 74] width 28 height 27
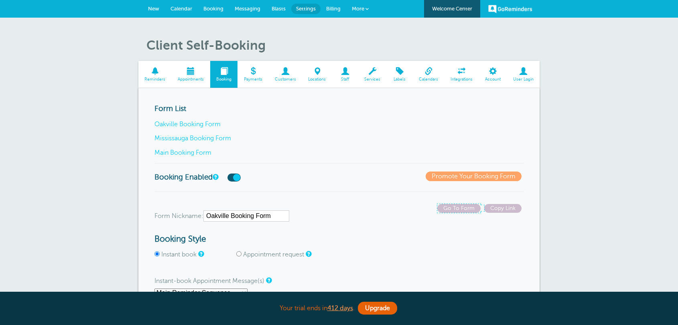
click at [463, 210] on span "Go To Form" at bounding box center [458, 208] width 43 height 9
click at [191, 151] on link "Main Booking Form" at bounding box center [182, 152] width 57 height 7
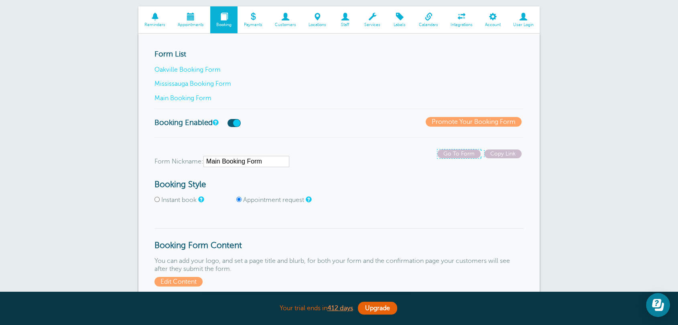
scroll to position [104, 0]
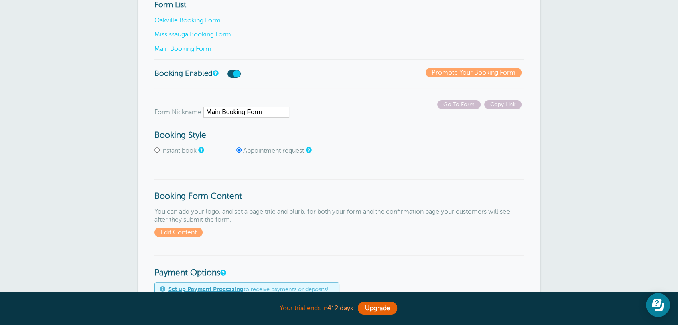
click at [169, 150] on label "Instant book" at bounding box center [178, 150] width 35 height 7
click at [160, 150] on input "Instant book" at bounding box center [156, 150] width 5 height 5
radio input "true"
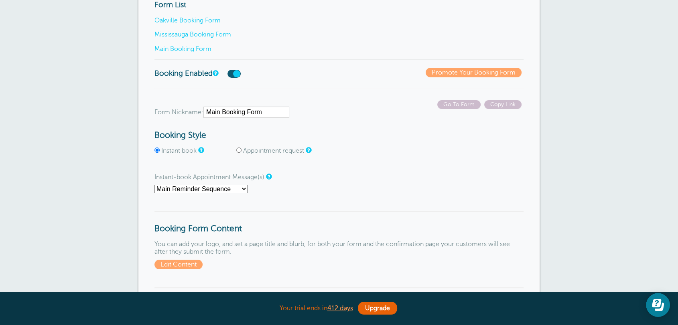
click at [240, 150] on input "Appointment request" at bounding box center [238, 150] width 5 height 5
radio input "true"
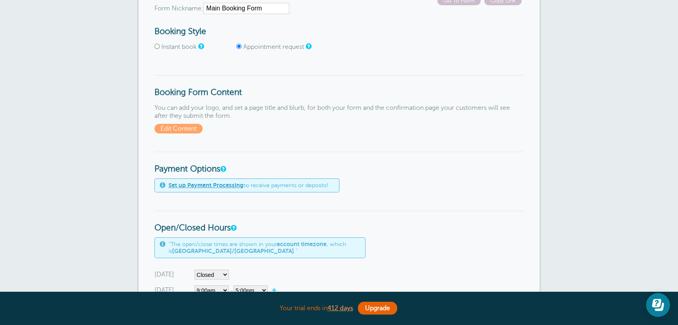
click at [187, 44] on label "Instant book" at bounding box center [178, 46] width 35 height 7
click at [160, 44] on input "Instant book" at bounding box center [156, 46] width 5 height 5
radio input "true"
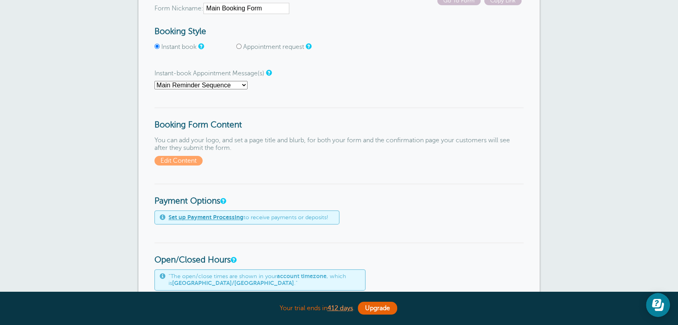
click at [184, 84] on select "First Reminder Follow Up: Ask For Review Second Reminder Third Reminder Main Re…" at bounding box center [200, 85] width 93 height 8
click at [361, 129] on h3 "Booking Form Content" at bounding box center [338, 118] width 369 height 23
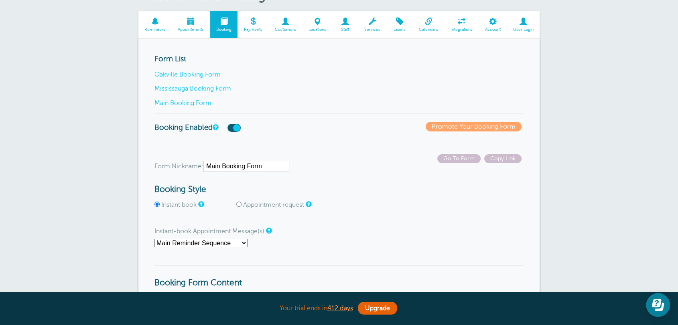
scroll to position [0, 0]
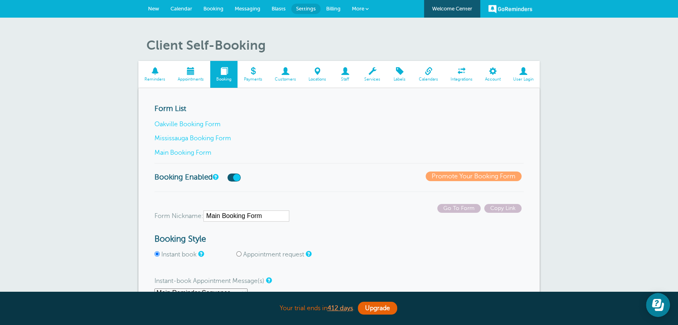
click at [200, 148] on div "Form List Oakville Booking Form Mississauga Booking Form Main Booking Form" at bounding box center [338, 133] width 369 height 59
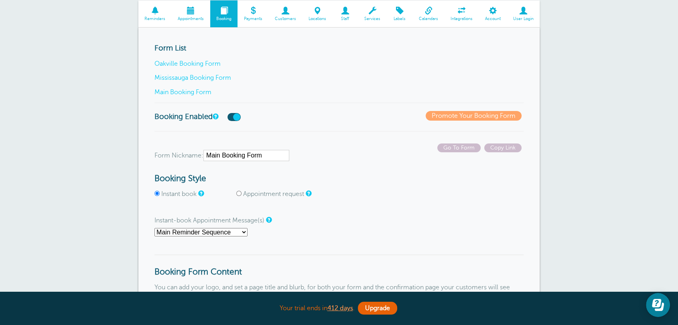
scroll to position [104, 0]
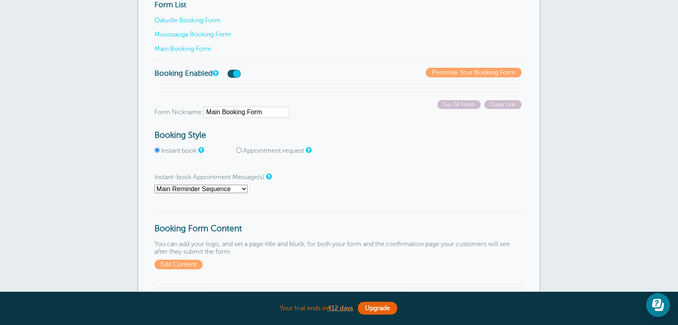
drag, startPoint x: 174, startPoint y: 152, endPoint x: 241, endPoint y: 138, distance: 67.5
click at [174, 151] on label "Instant book" at bounding box center [178, 150] width 35 height 7
click at [160, 151] on input "Instant book" at bounding box center [156, 150] width 5 height 5
click at [252, 148] on label "Appointment request" at bounding box center [273, 150] width 61 height 7
click at [241, 148] on input "Appointment request" at bounding box center [238, 150] width 5 height 5
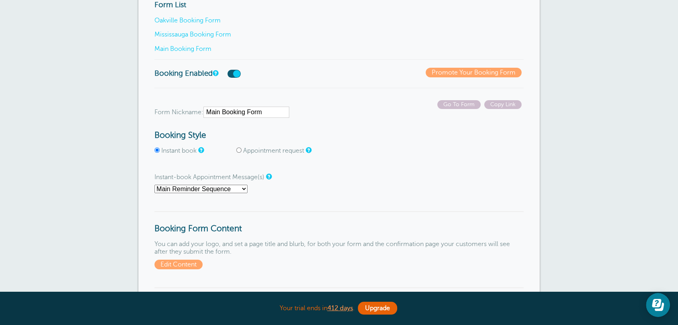
radio input "true"
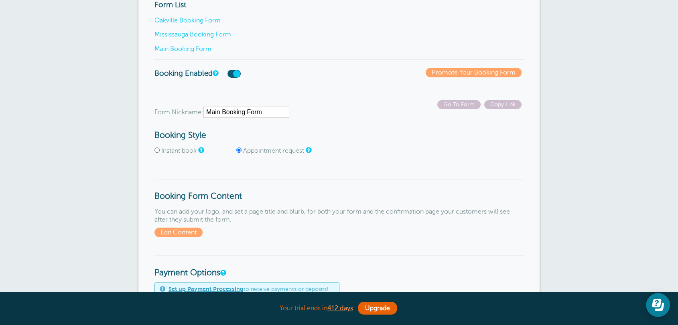
click at [186, 152] on label "Instant book" at bounding box center [178, 150] width 35 height 7
click at [160, 152] on input "Instant book" at bounding box center [156, 150] width 5 height 5
radio input "true"
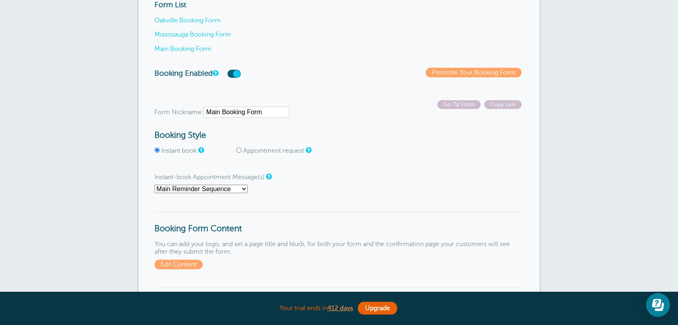
click at [242, 148] on span "Appointment request" at bounding box center [276, 151] width 80 height 8
click at [237, 156] on p "Instant book Appointment request" at bounding box center [338, 154] width 369 height 14
click at [242, 153] on span "Appointment request" at bounding box center [276, 151] width 80 height 8
click at [381, 180] on p "Instant-book Appointment Message(s) First Reminder Follow Up: Ask For Review Se…" at bounding box center [338, 183] width 369 height 19
click at [436, 139] on h3 "Booking Style" at bounding box center [338, 136] width 369 height 10
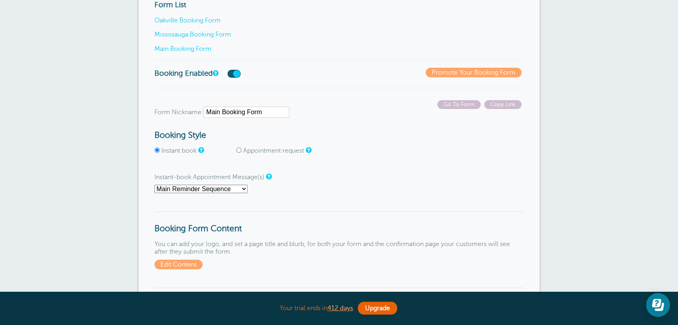
scroll to position [0, 0]
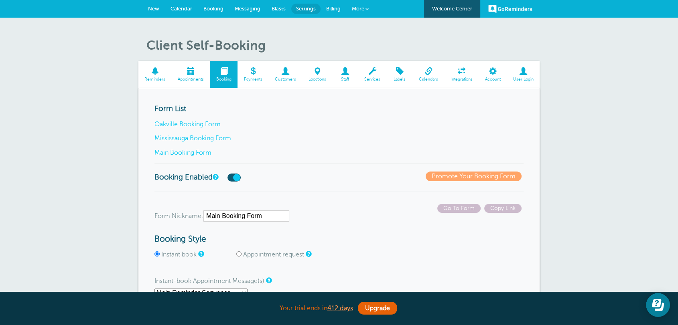
click at [206, 148] on div "Form List Oakville Booking Form Mississauga Booking Form Main Booking Form" at bounding box center [338, 133] width 369 height 59
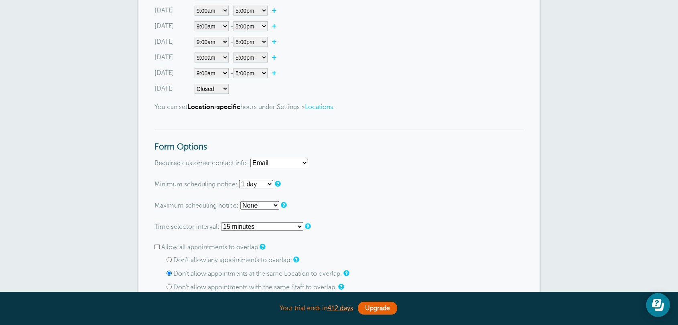
scroll to position [623, 0]
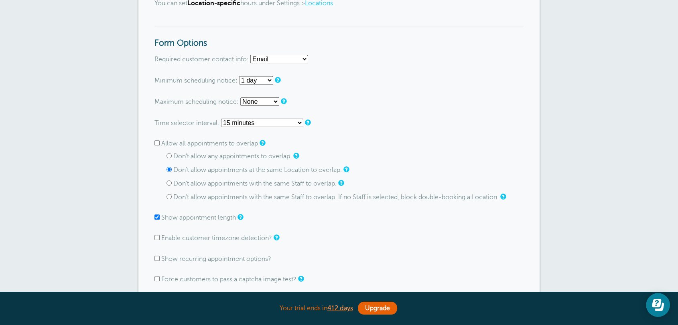
click at [327, 199] on label "Don't allow appointments with the same Staff to overlap. If no Staff is selecte…" at bounding box center [335, 197] width 325 height 7
click at [172, 199] on input "Don't allow appointments with the same Staff to overlap. If no Staff is selecte…" at bounding box center [168, 196] width 5 height 5
radio input "true"
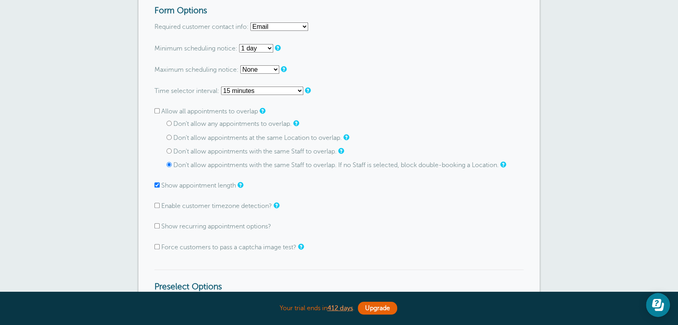
scroll to position [591, 0]
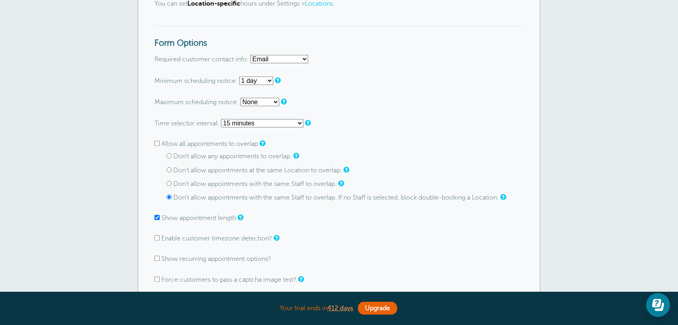
click at [238, 155] on label "Don't allow any appointments to overlap." at bounding box center [232, 156] width 118 height 7
click at [172, 155] on input "Don't allow any appointments to overlap." at bounding box center [168, 155] width 5 height 5
radio input "true"
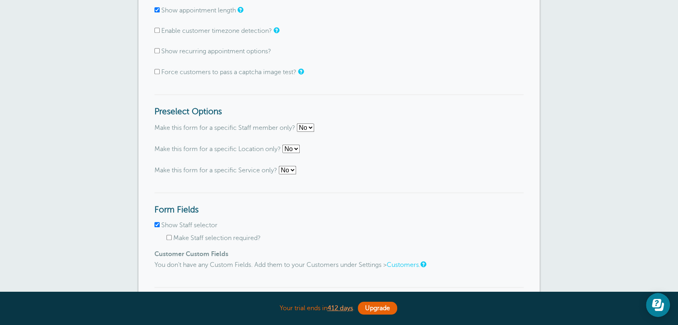
scroll to position [903, 0]
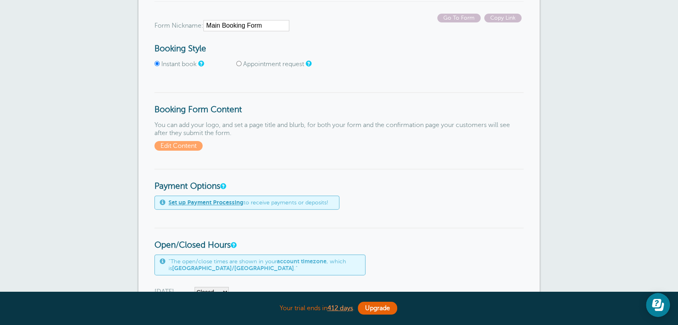
scroll to position [0, 0]
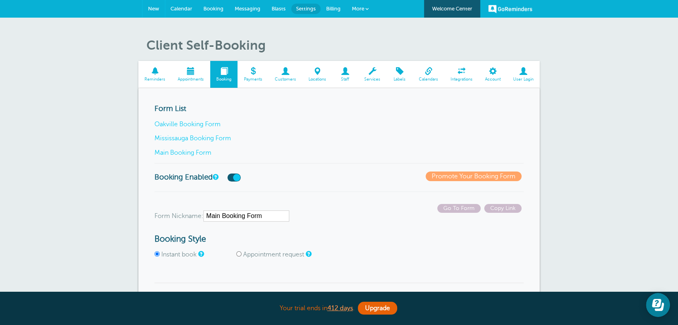
drag, startPoint x: 157, startPoint y: 13, endPoint x: 390, endPoint y: 54, distance: 236.5
click at [157, 13] on link "New" at bounding box center [153, 9] width 22 height 18
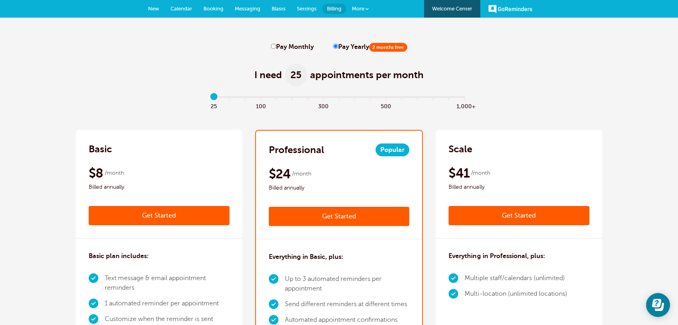
drag, startPoint x: 212, startPoint y: 97, endPoint x: 176, endPoint y: 61, distance: 51.0
click at [209, 98] on input "range" at bounding box center [338, 99] width 259 height 2
drag, startPoint x: 333, startPoint y: 153, endPoint x: 256, endPoint y: 146, distance: 77.3
click at [256, 146] on div "Professional Popular $29 /month Get Started $24 /month Billed annually Get Star…" at bounding box center [339, 185] width 166 height 109
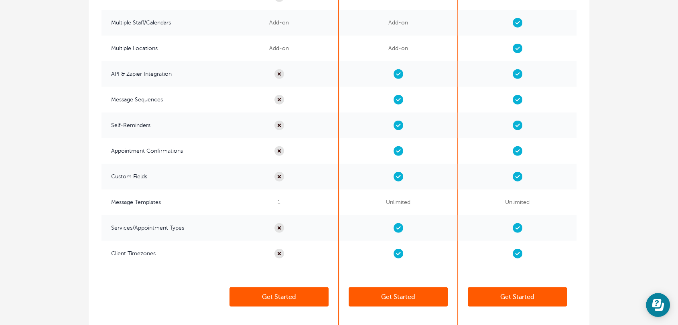
scroll to position [1975, 0]
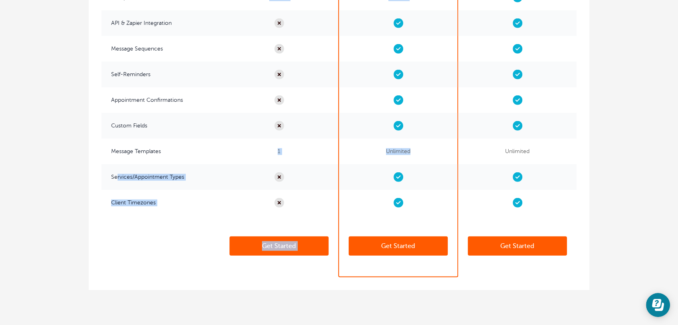
drag, startPoint x: 116, startPoint y: 178, endPoint x: 229, endPoint y: 10, distance: 202.3
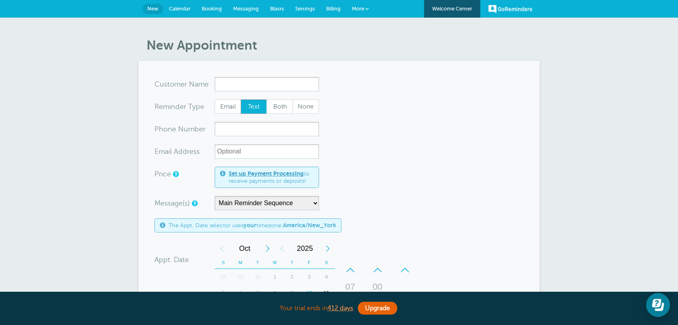
click at [295, 4] on link "Settings" at bounding box center [304, 9] width 31 height 18
click at [332, 11] on link "Billing" at bounding box center [333, 9] width 26 height 18
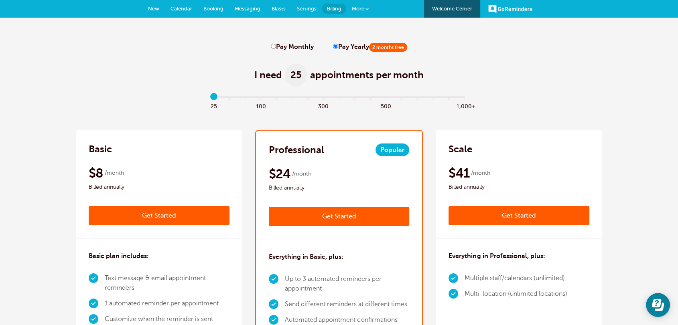
click at [312, 13] on link "Settings" at bounding box center [306, 9] width 31 height 18
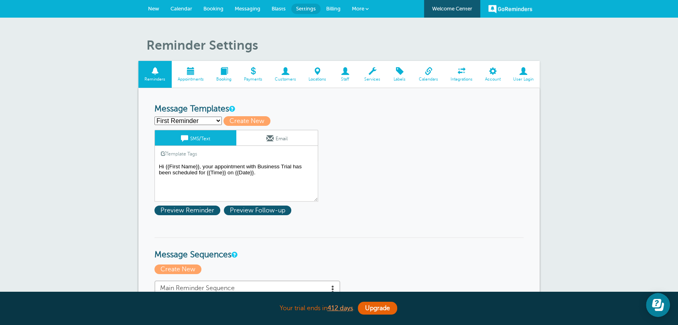
click at [228, 80] on span "Booking" at bounding box center [224, 79] width 20 height 5
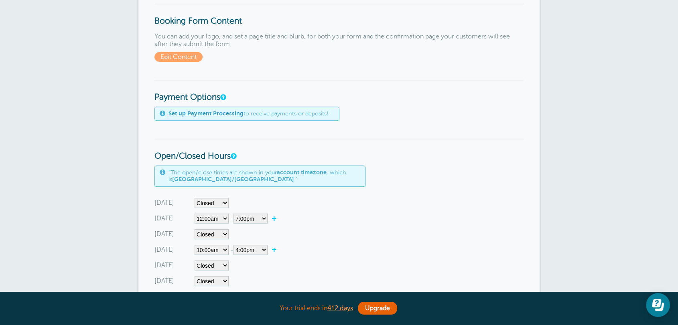
scroll to position [623, 0]
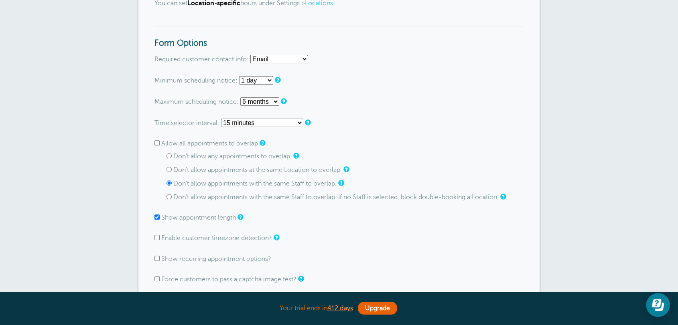
click at [253, 106] on select "None 1 day 2 days 3 days 4 days 5 days 6 days 1 week 2 weeks 3 weeks 4 weeks 5 …" at bounding box center [259, 101] width 39 height 8
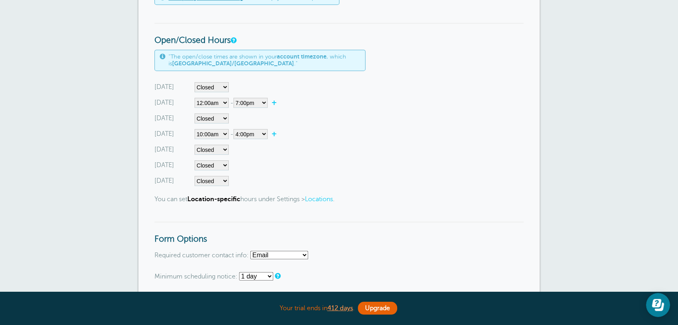
scroll to position [520, 0]
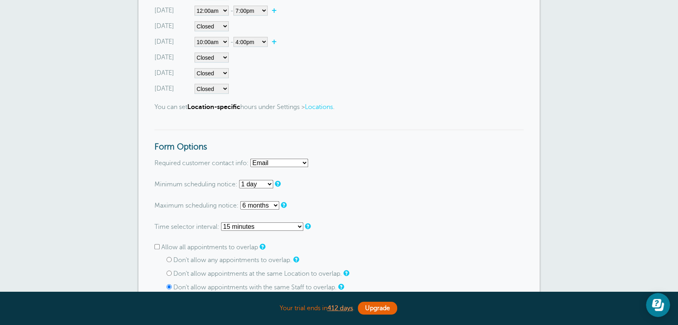
click at [392, 137] on h3 "Form Options" at bounding box center [338, 140] width 369 height 23
click at [246, 203] on select "None 1 day 2 days 3 days 4 days 5 days 6 days 1 week 2 weeks 3 weeks 4 weeks 5 …" at bounding box center [259, 205] width 39 height 8
select select
click at [241, 202] on select "None 1 day 2 days 3 days 4 days 5 days 6 days 1 week 2 weeks 3 weeks 4 weeks 5 …" at bounding box center [259, 205] width 39 height 8
click at [409, 154] on form "Go To Form Copy Link Form Nickname: Oakville Booking Form Booking Style Instant…" at bounding box center [338, 262] width 369 height 1157
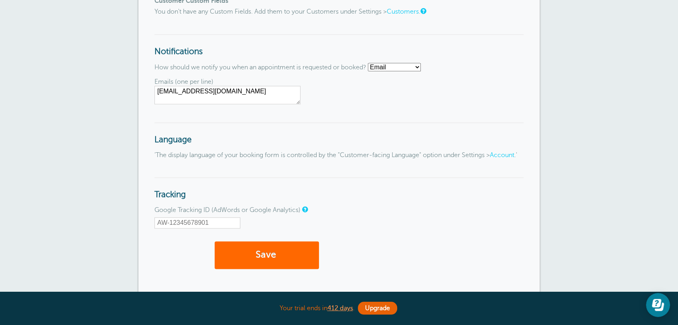
scroll to position [1212, 0]
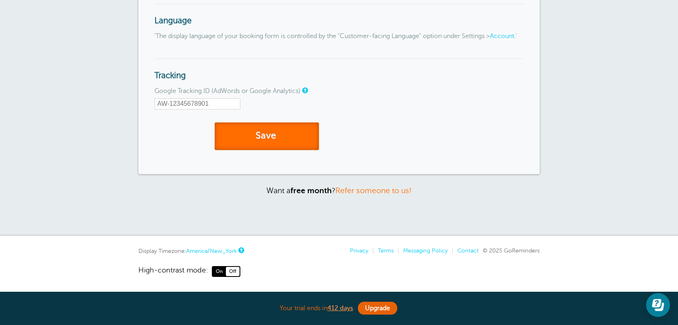
click at [292, 140] on button "Save" at bounding box center [266, 136] width 104 height 28
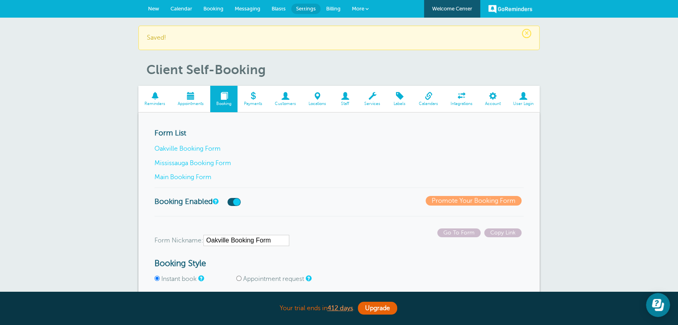
click at [379, 148] on p "Oakville Booking Form" at bounding box center [338, 149] width 369 height 8
click at [382, 149] on p "Oakville Booking Form" at bounding box center [338, 149] width 369 height 8
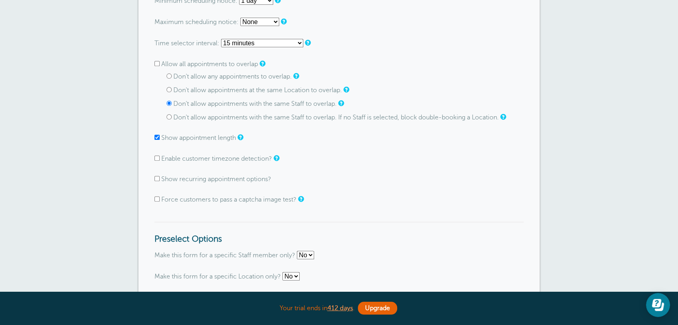
scroll to position [623, 0]
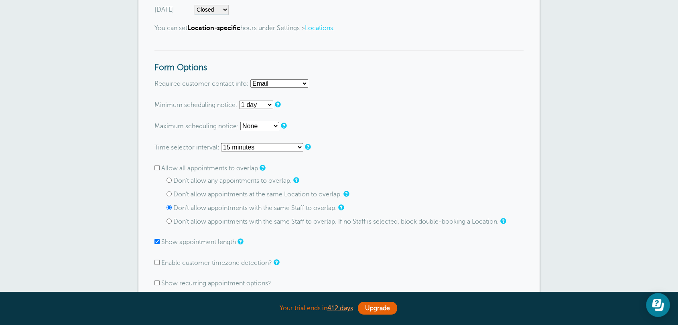
click at [452, 140] on form "Go To Form Copy Link Form Nickname: Oakville Booking Form Booking Style Instant…" at bounding box center [338, 183] width 369 height 1157
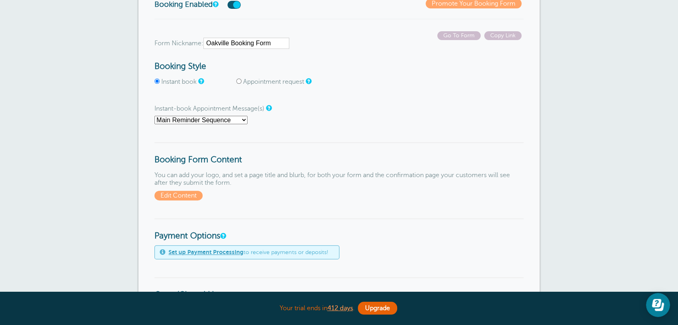
scroll to position [0, 0]
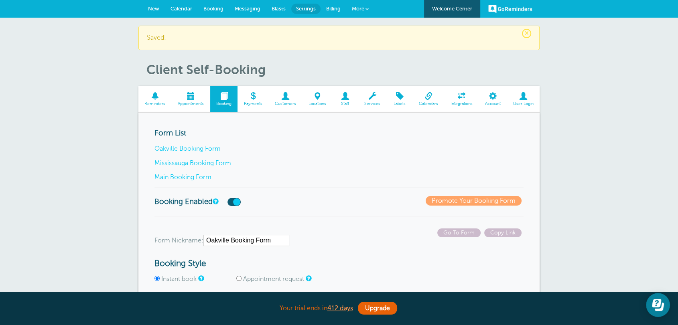
click at [370, 99] on span at bounding box center [372, 96] width 28 height 8
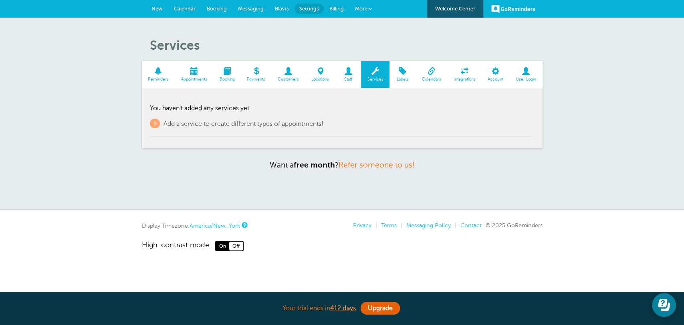
click at [147, 124] on section "Reminders Appointments Booking Payments Customers Locations Staff Services Labe…" at bounding box center [342, 104] width 401 height 87
click at [146, 120] on section "Reminders Appointments Booking Payments Customers Locations Staff Services Labe…" at bounding box center [342, 104] width 401 height 87
click at [154, 123] on span "+" at bounding box center [155, 124] width 10 height 10
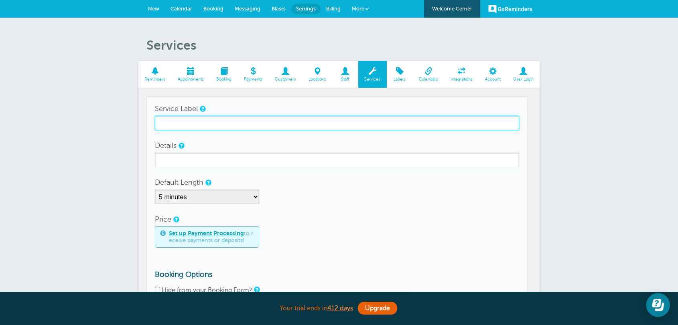
click at [199, 128] on input "Service Label" at bounding box center [337, 123] width 364 height 14
click at [199, 127] on input "Service 1" at bounding box center [337, 123] width 364 height 14
type input "Service 1"
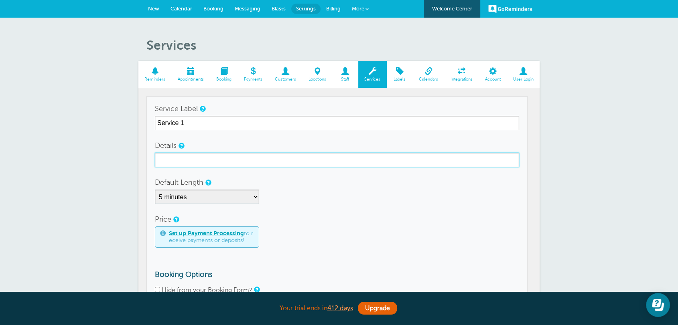
click at [204, 161] on input "Details" at bounding box center [337, 160] width 364 height 14
paste input "Service 1"
type input "Service 1"
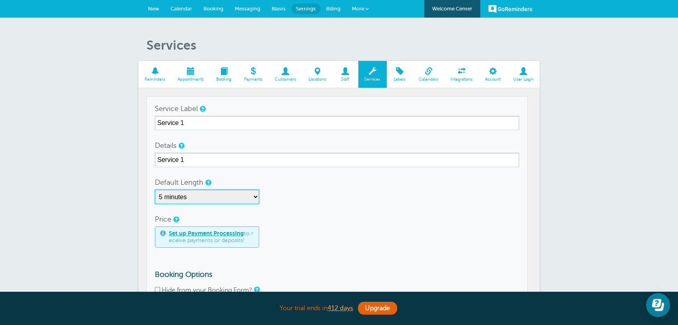
click at [179, 200] on select "5 minutes 10 minutes 15 minutes 20 minutes 25 minutes 30 minutes 35 minutes 40 …" at bounding box center [207, 197] width 104 height 14
select select "60"
click at [155, 190] on select "5 minutes 10 minutes 15 minutes 20 minutes 25 minutes 30 minutes 35 minutes 40 …" at bounding box center [207, 197] width 104 height 14
click at [307, 208] on form "Service Label Service 1 Details Service 1 Default Length 5 minutes 10 minutes 1…" at bounding box center [337, 218] width 364 height 234
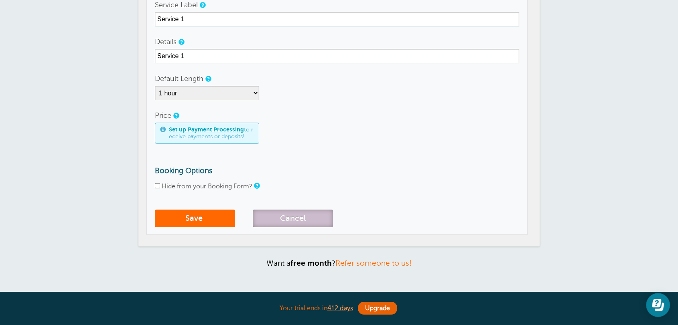
click at [310, 216] on button "Cancel" at bounding box center [293, 219] width 80 height 18
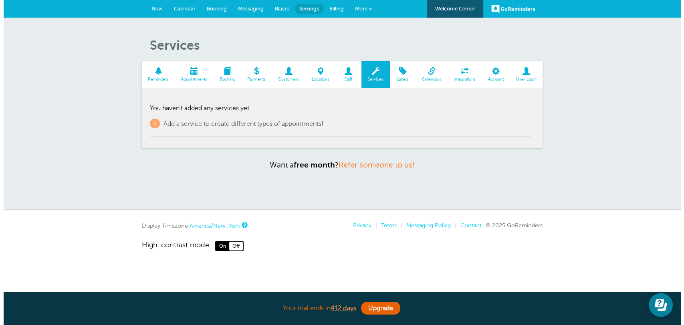
scroll to position [0, 0]
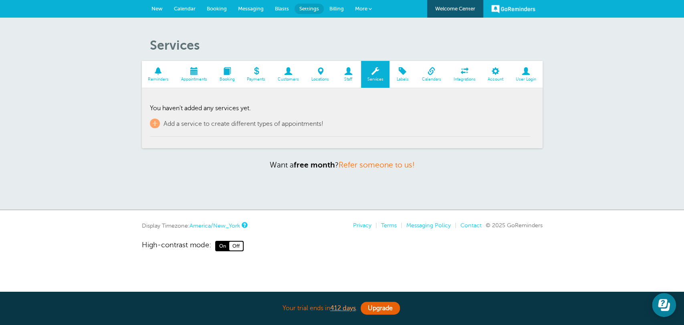
click at [144, 194] on div "Services Reminders Appointments Booking Payments Customers Locations Staff Serv…" at bounding box center [342, 114] width 684 height 192
click at [334, 11] on span "Billing" at bounding box center [337, 9] width 14 height 6
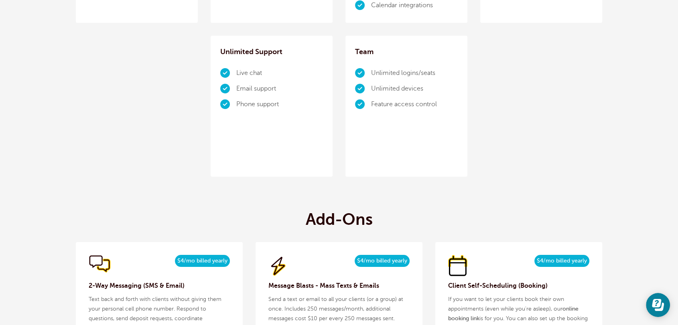
scroll to position [831, 0]
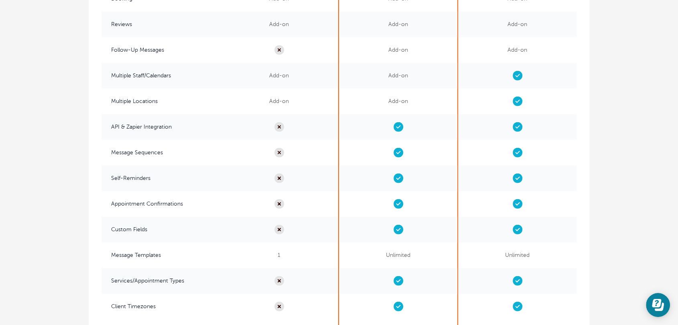
scroll to position [1871, 0]
drag, startPoint x: 633, startPoint y: 206, endPoint x: 645, endPoint y: 206, distance: 11.6
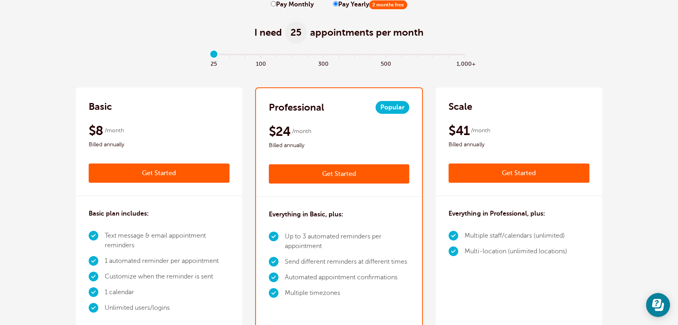
scroll to position [0, 0]
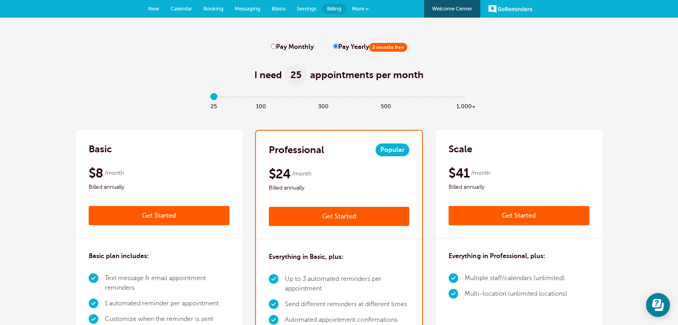
click at [148, 7] on link "New" at bounding box center [153, 9] width 22 height 18
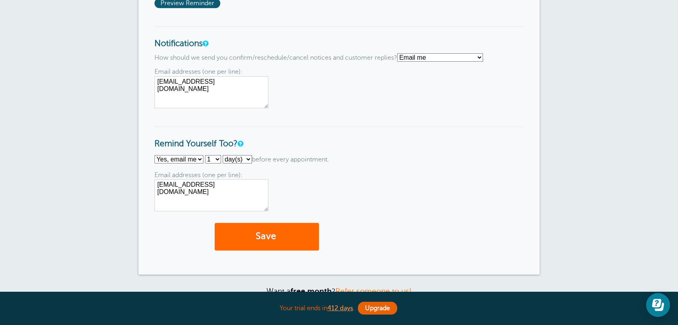
scroll to position [623, 0]
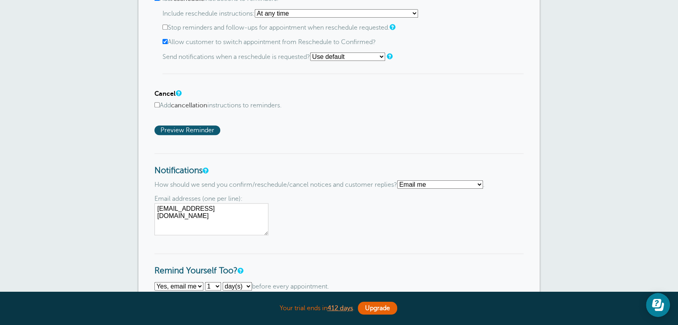
drag, startPoint x: 154, startPoint y: 168, endPoint x: 260, endPoint y: 172, distance: 105.9
drag, startPoint x: 235, startPoint y: 190, endPoint x: 315, endPoint y: 172, distance: 82.6
click at [297, 196] on div "Email addresses (one per line): rhammy.grtrial@gmail.com" at bounding box center [338, 215] width 369 height 40
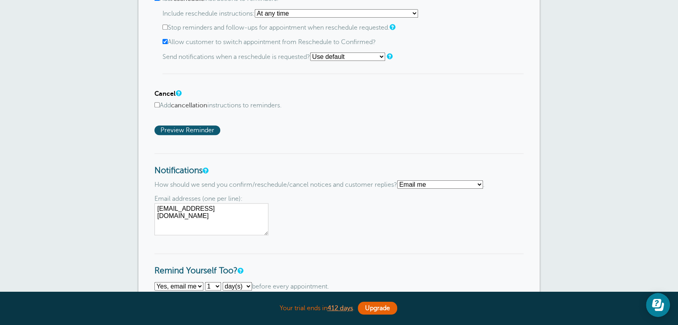
click at [429, 186] on select "Text me Email me Don't send me notifications" at bounding box center [440, 184] width 86 height 8
click at [286, 209] on div "Email addresses (one per line): rhammy.grtrial@gmail.com" at bounding box center [338, 215] width 369 height 40
drag, startPoint x: 239, startPoint y: 209, endPoint x: 150, endPoint y: 208, distance: 88.6
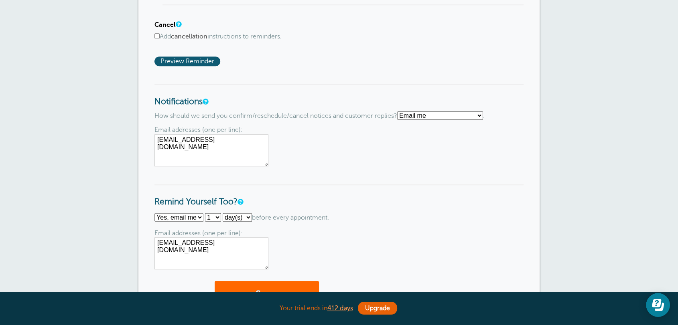
scroll to position [728, 0]
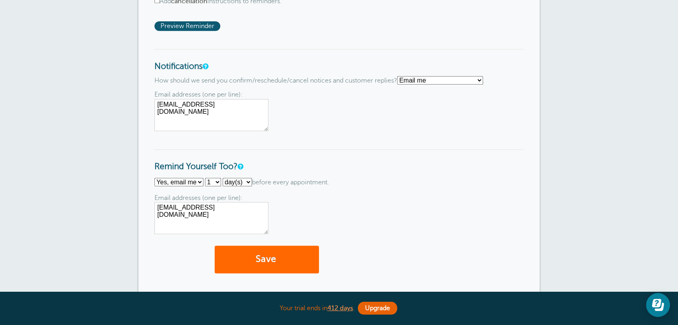
click at [189, 184] on select "No thanks Yes, text me Yes, email me" at bounding box center [178, 182] width 49 height 8
click at [215, 216] on textarea "rhammy.grtrial@gmail.com" at bounding box center [211, 218] width 114 height 32
click at [411, 199] on div "Email addresses (one per line): rhammy.grtrial@gmail.com Mobile phone: 2nd phon…" at bounding box center [338, 214] width 369 height 40
click at [418, 165] on h3 "Remind Yourself Too?" at bounding box center [338, 160] width 369 height 23
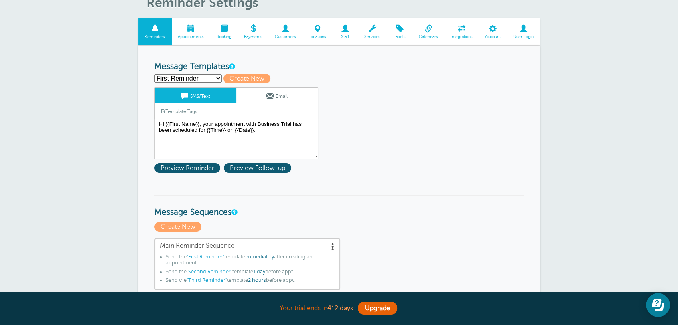
scroll to position [0, 0]
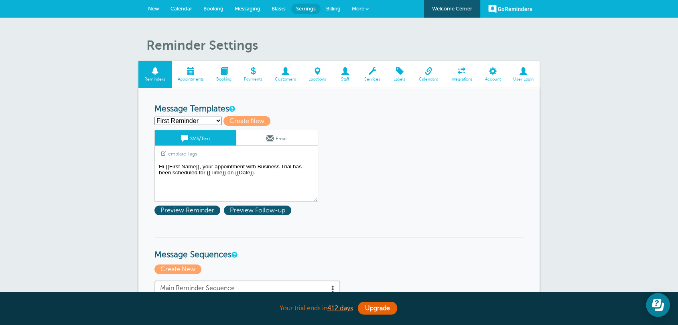
click at [328, 6] on span "Billing" at bounding box center [333, 9] width 14 height 6
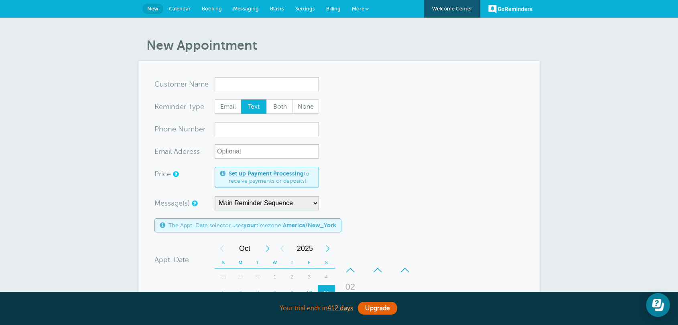
click at [307, 10] on span "Settings" at bounding box center [305, 9] width 20 height 6
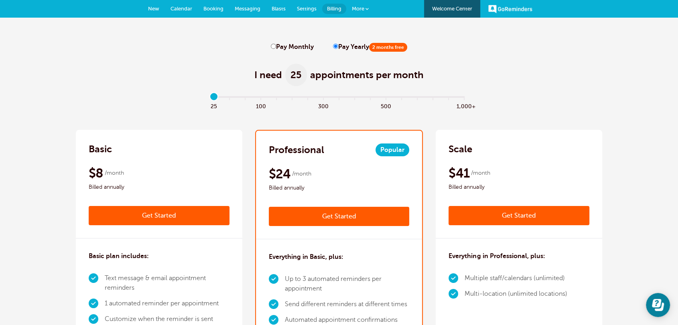
click at [244, 12] on link "Messaging" at bounding box center [247, 9] width 37 height 18
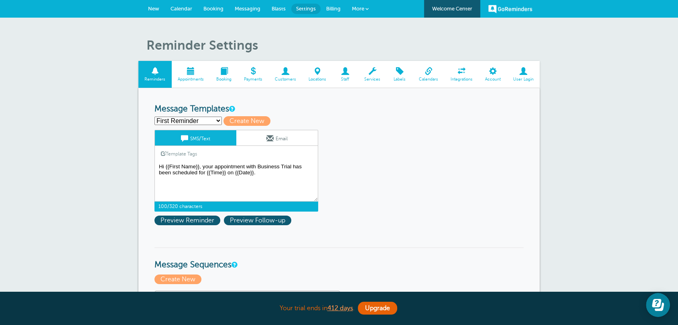
click at [276, 177] on textarea "Hi {{First Name}}, your appointment with Business Trial has been scheduled for …" at bounding box center [236, 182] width 164 height 40
drag, startPoint x: 276, startPoint y: 177, endPoint x: 157, endPoint y: 167, distance: 119.1
click at [157, 167] on textarea "Hi {{First Name}}, your appointment with Business Trial has been scheduled for …" at bounding box center [236, 182] width 164 height 40
click at [268, 186] on textarea "Hi {{First Name}}, your appointment with Business Trial has been scheduled for …" at bounding box center [236, 182] width 164 height 40
click at [267, 177] on textarea "Hi {{First Name}}, your appointment with Business Trial has been scheduled for …" at bounding box center [236, 182] width 164 height 40
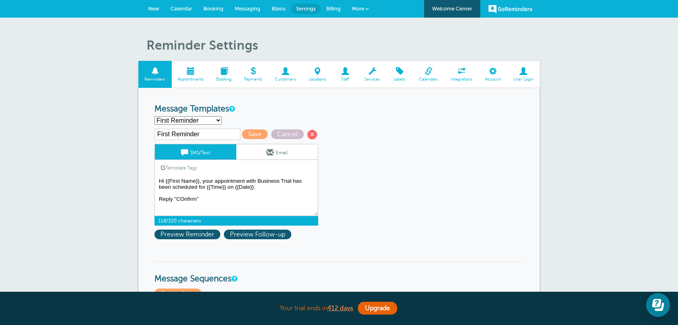
type textarea "Hi {{First Name}}, your appointment with Business Trial has been scheduled for …"
drag, startPoint x: 234, startPoint y: 11, endPoint x: 377, endPoint y: 52, distance: 148.7
click at [235, 11] on span "Messaging" at bounding box center [248, 9] width 26 height 6
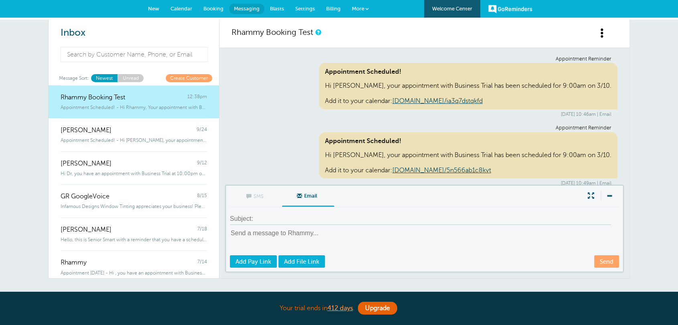
scroll to position [6038, 0]
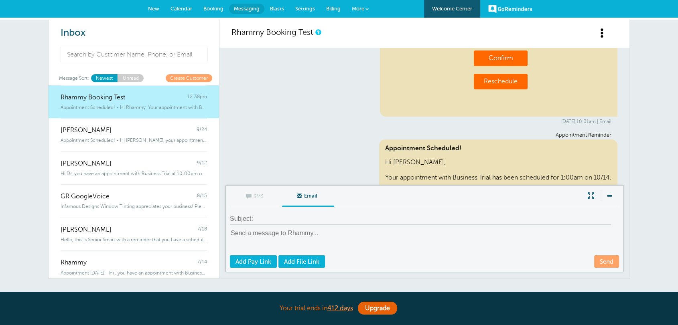
click at [254, 132] on div "Appointment Reminder Appointment Scheduled! Hi Rhammy, Your appointment with Bu…" at bounding box center [424, 210] width 386 height 157
click at [287, 156] on div "Appointment Reminder Appointment Scheduled! Hi Rhammy, Your appointment with Bu…" at bounding box center [424, 210] width 386 height 157
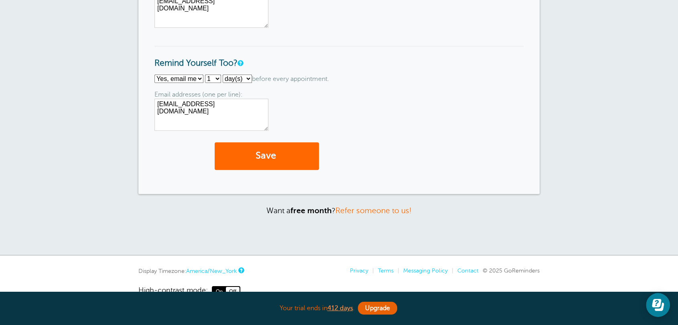
scroll to position [623, 0]
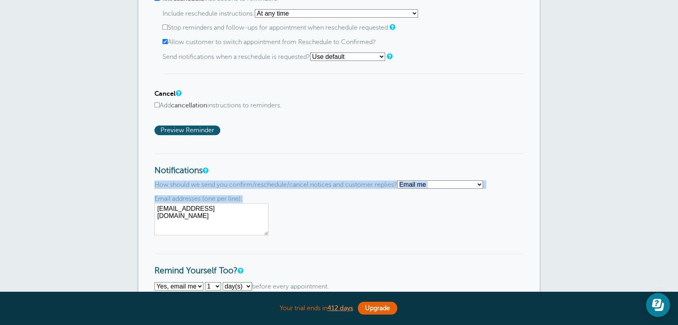
drag, startPoint x: 152, startPoint y: 176, endPoint x: 256, endPoint y: 225, distance: 114.8
click at [206, 218] on textarea "rhammy.grtrial@gmail.com" at bounding box center [211, 219] width 114 height 32
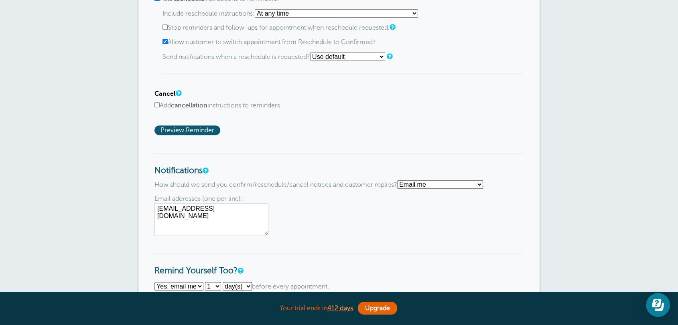
click at [205, 218] on textarea "rhammy.grtrial@gmail.com" at bounding box center [211, 219] width 114 height 32
click at [205, 206] on textarea "rhammy.grtrial@gmail.com" at bounding box center [211, 219] width 114 height 32
drag, startPoint x: 205, startPoint y: 206, endPoint x: 229, endPoint y: 206, distance: 23.7
click at [208, 206] on textarea "rhammy.grtrial@gmail.com" at bounding box center [211, 219] width 114 height 32
click at [308, 206] on div "Email addresses (one per line): rhammy.grtrial@gmail.com" at bounding box center [338, 215] width 369 height 40
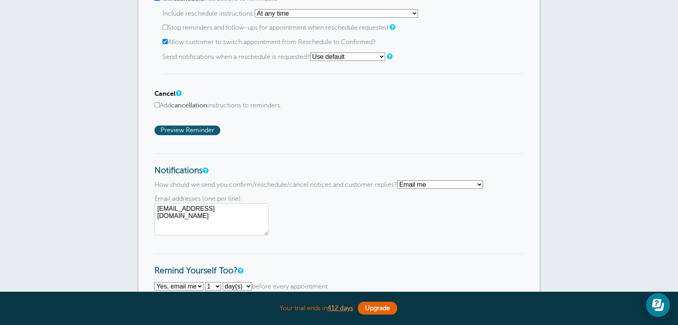
click at [327, 127] on div "Confirm Add confirmation instructions to reminders. Include confirmation instru…" at bounding box center [338, 13] width 369 height 244
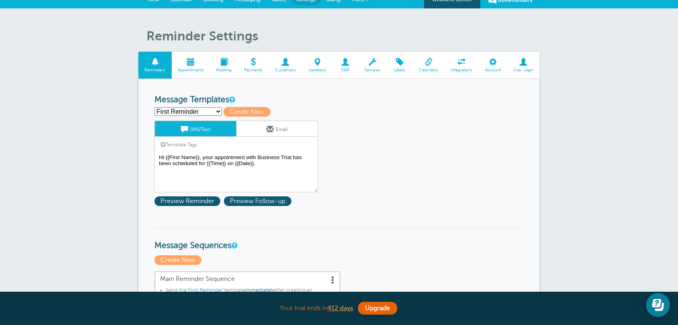
scroll to position [0, 0]
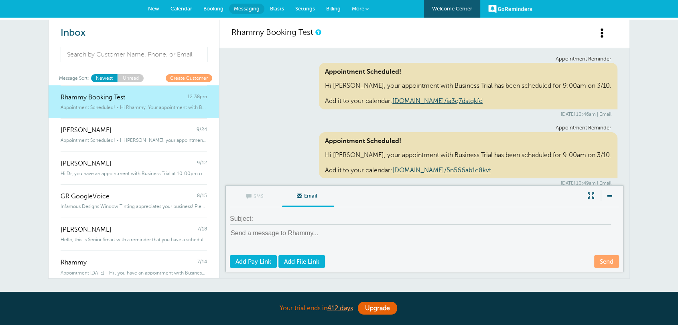
scroll to position [6038, 0]
